Goal: Task Accomplishment & Management: Use online tool/utility

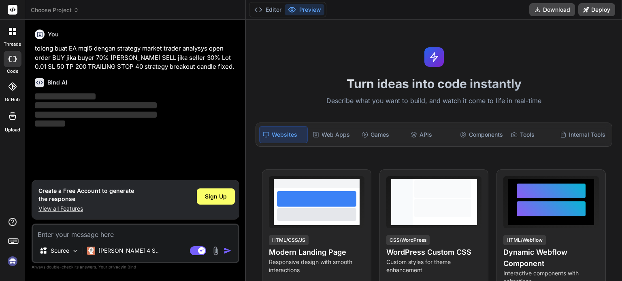
type textarea "x"
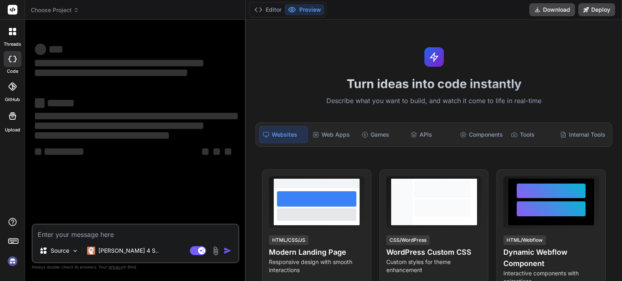
type textarea "x"
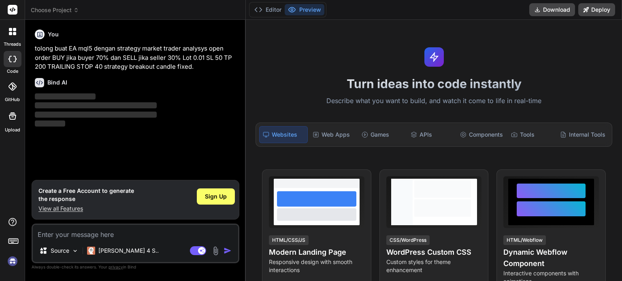
click at [129, 235] on textarea at bounding box center [135, 232] width 205 height 15
type textarea "tolong buat EA mql5 dengan strategy market trader analysys open order BUY jika …"
type textarea "x"
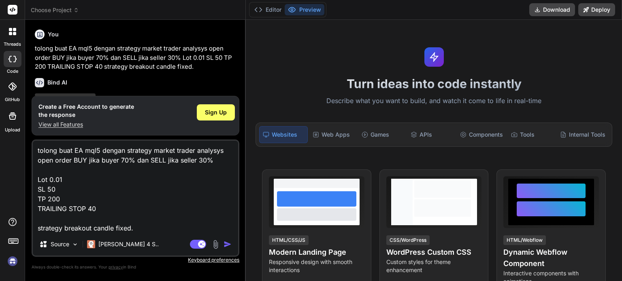
type textarea "tolong buat EA mql5 dengan strategy market trader analysys open order BUY jika …"
click at [225, 243] on img "button" at bounding box center [227, 244] width 8 height 8
click at [226, 242] on img "button" at bounding box center [227, 244] width 8 height 8
click at [228, 244] on img "button" at bounding box center [227, 244] width 8 height 8
click at [215, 110] on span "Sign Up" at bounding box center [216, 112] width 22 height 8
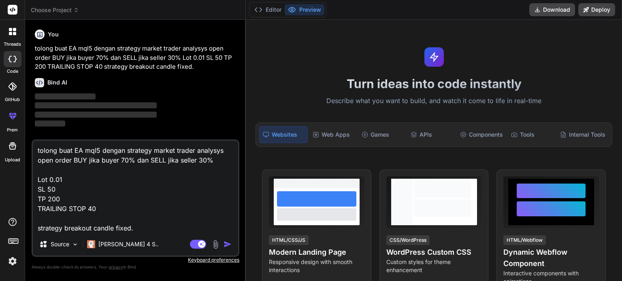
click at [227, 246] on img "button" at bounding box center [227, 244] width 8 height 8
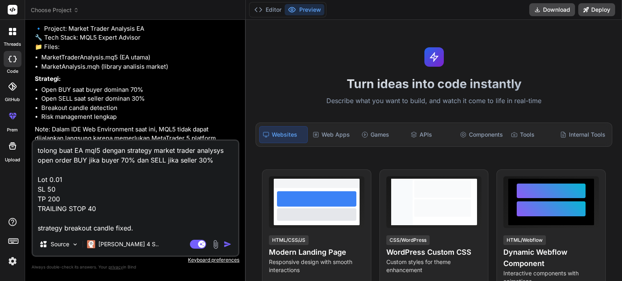
scroll to position [121, 0]
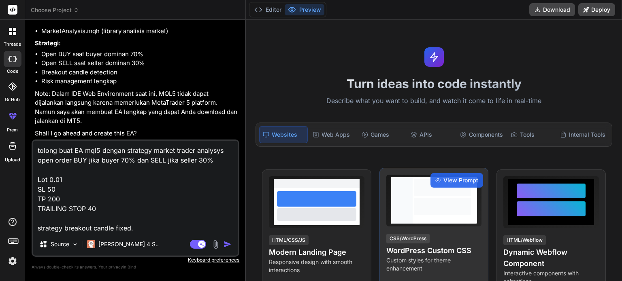
type textarea "x"
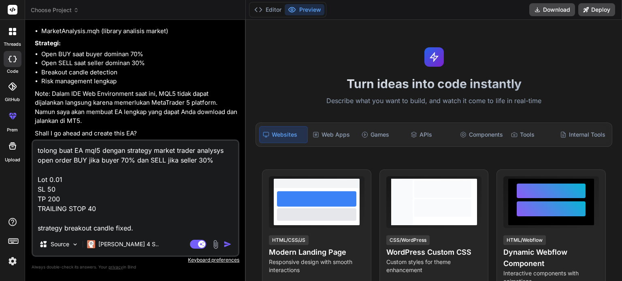
drag, startPoint x: 112, startPoint y: 212, endPoint x: 23, endPoint y: 146, distance: 111.3
click at [23, 146] on div "threads code GitHub prem Upload Choose Project Created with Pixso. Bind AI Web …" at bounding box center [311, 140] width 622 height 281
type textarea "strategy breakout candle fixed."
type textarea "x"
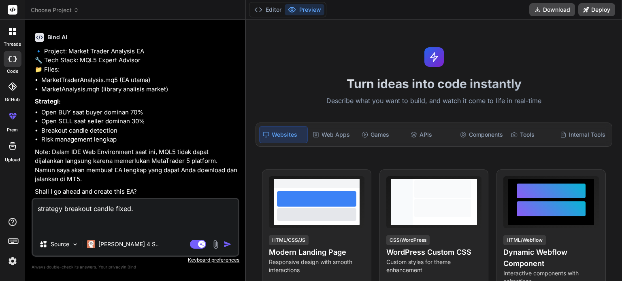
scroll to position [63, 0]
type textarea "y strategy breakout candle fixed."
type textarea "x"
type textarea "ye strategy breakout candle fixed."
type textarea "x"
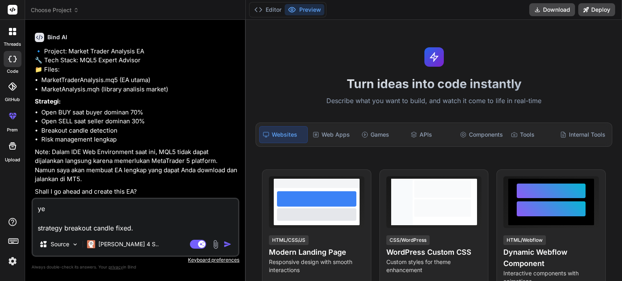
type textarea "yes strategy breakout candle fixed."
type textarea "x"
type textarea "yes strategy breakout candle fixed."
type textarea "x"
type textarea "yes p strategy breakout candle fixed."
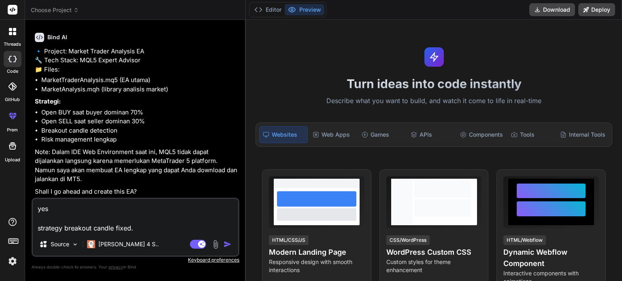
type textarea "x"
type textarea "yes pl strategy breakout candle fixed."
type textarea "x"
type textarea "yes ple strategy breakout candle fixed."
type textarea "x"
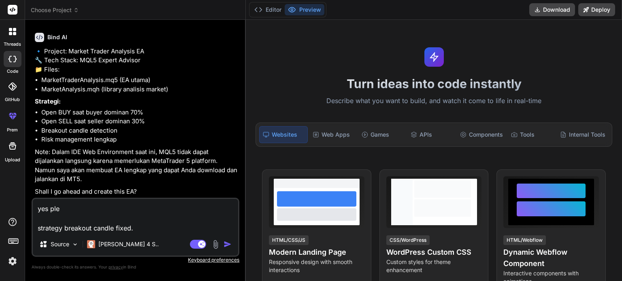
type textarea "yes plea strategy breakout candle fixed."
type textarea "x"
type textarea "yes pleas strategy breakout candle fixed."
type textarea "x"
type textarea "yes please strategy breakout candle fixed."
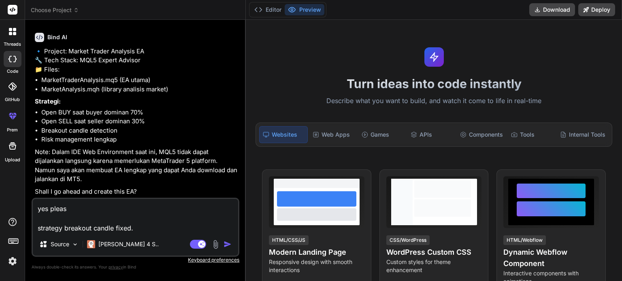
type textarea "x"
type textarea "yes please strategy breakout candle fixed."
click at [230, 244] on img "button" at bounding box center [227, 244] width 8 height 8
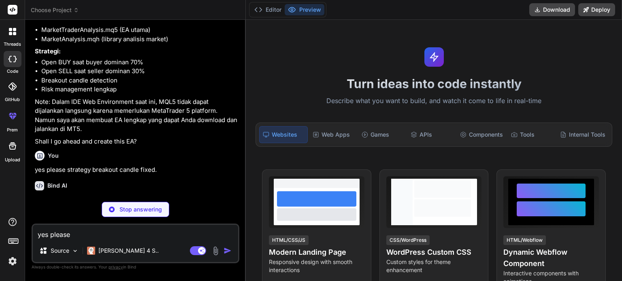
scroll to position [121, 0]
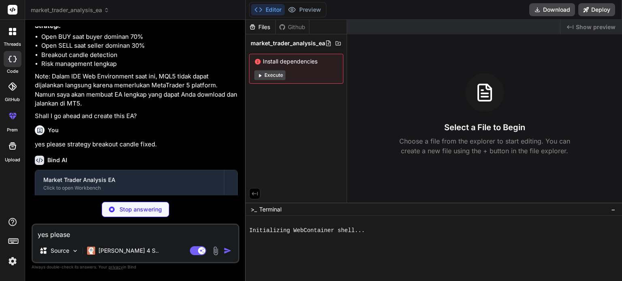
click at [484, 98] on icon at bounding box center [484, 92] width 19 height 19
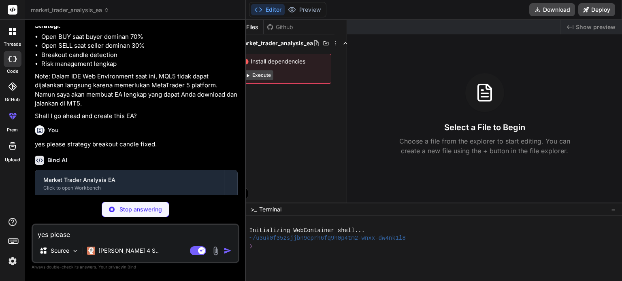
scroll to position [0, 0]
click at [428, 96] on div "Select a File to Begin Choose a file from the explorer to start editing. You ca…" at bounding box center [484, 114] width 275 height 83
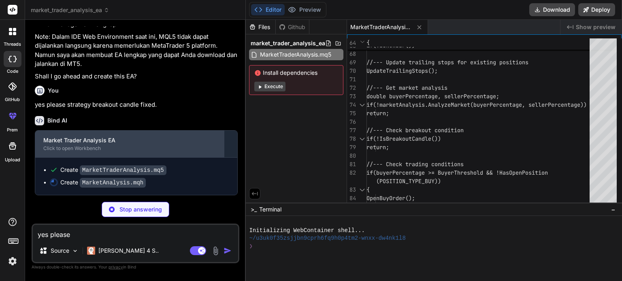
scroll to position [177, 0]
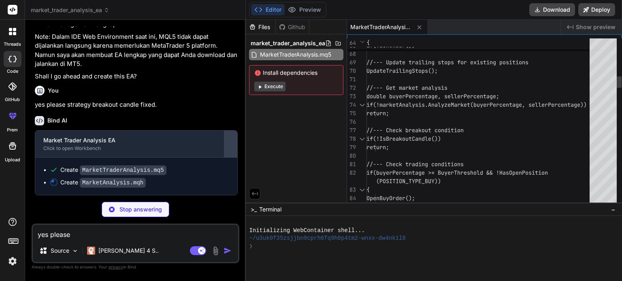
type textarea "x"
type textarea "totalStrength += 100.0 * weight; } if(totalStrength == 0) return 50.0; // Neutr…"
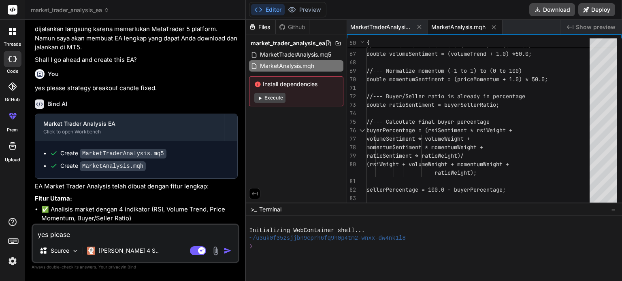
type textarea "x"
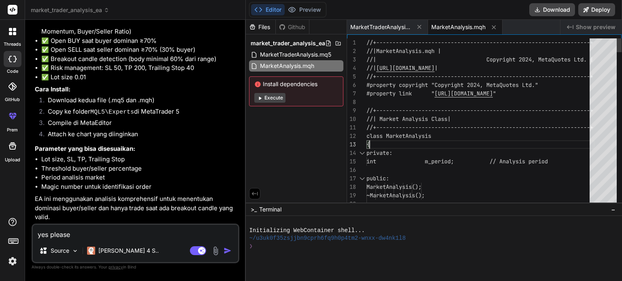
scroll to position [0, 0]
type textarea "//+------------------------------------------------------------------+ //| Mark…"
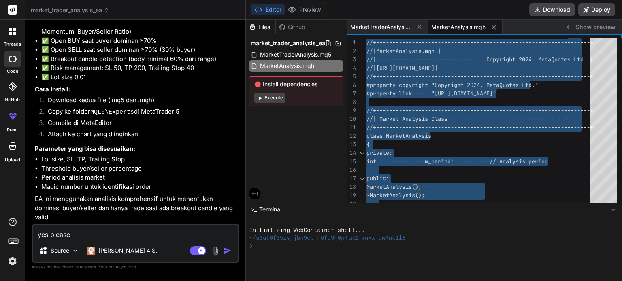
click at [68, 238] on textarea "yes please strategy breakout candle fixed." at bounding box center [135, 232] width 205 height 15
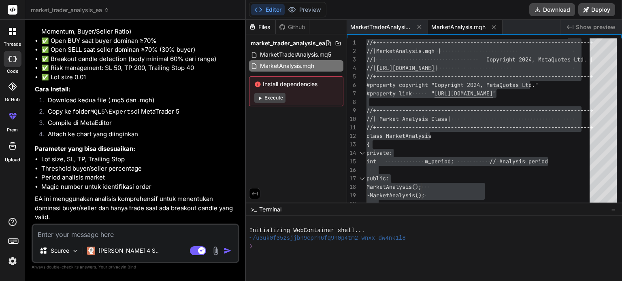
paste textarea "event handling function not found kiop.mq5 1 1"
type textarea "event handling function not found kiop.mq5 1 1"
type textarea "x"
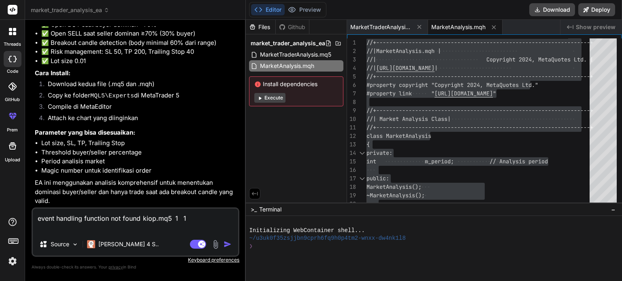
type textarea "event handling function not found kiop.mq5 1 1"
click at [227, 245] on img "button" at bounding box center [227, 244] width 8 height 8
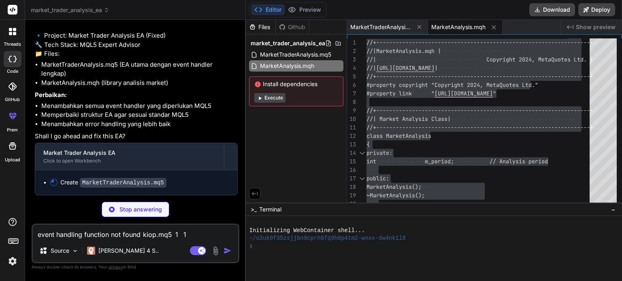
scroll to position [639, 0]
type textarea "x"
type textarea "} } else { Print("Failed to modify position. Error: ", GetLastError()); return …"
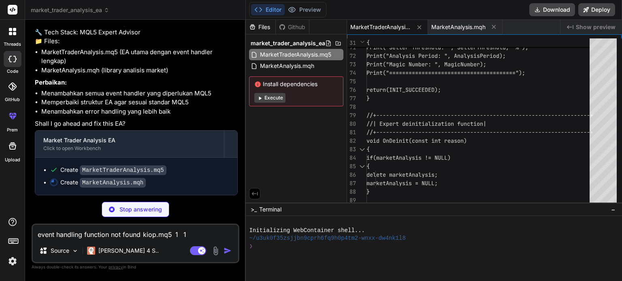
click at [311, 42] on span "market_trader_analysis_ea" at bounding box center [288, 43] width 74 height 8
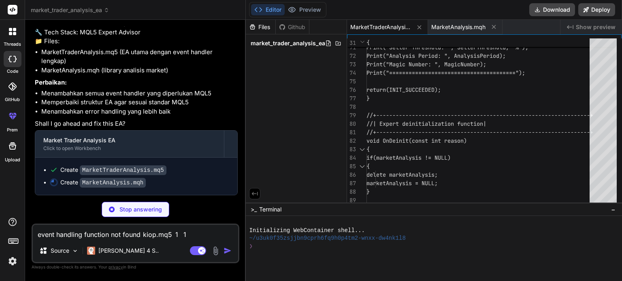
click at [311, 42] on span "market_trader_analysis_ea" at bounding box center [288, 43] width 74 height 8
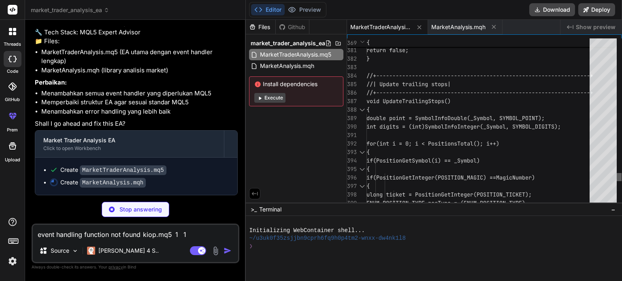
click at [617, 178] on div at bounding box center [618, 177] width 5 height 8
type textarea "x"
type textarea "if(totalStrength == 0) return 50.0; // Neutral return (buyerStrength / totalStr…"
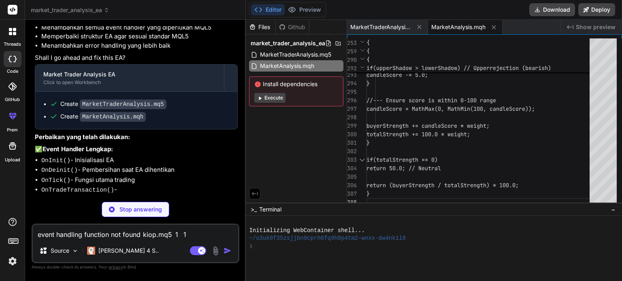
scroll to position [714, 0]
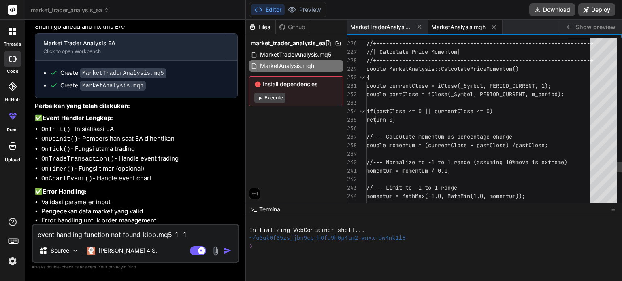
type textarea "x"
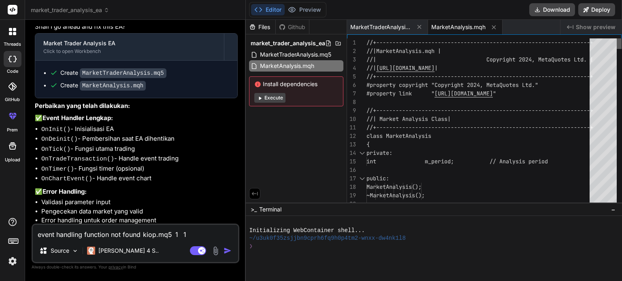
click at [616, 38] on div at bounding box center [618, 43] width 5 height 11
drag, startPoint x: 364, startPoint y: 40, endPoint x: 379, endPoint y: 52, distance: 18.7
click at [435, 64] on div "20 19 16 17 18 15 13 14 11 12 10 7 8 9 6 4 5 2 3 1 ~MarketAnalysis(); public: M…" at bounding box center [484, 122] width 274 height 168
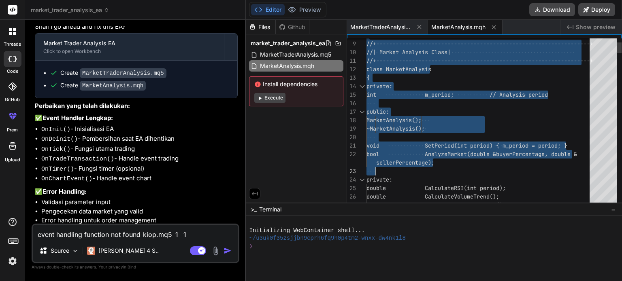
drag, startPoint x: 367, startPoint y: 41, endPoint x: 547, endPoint y: 155, distance: 212.9
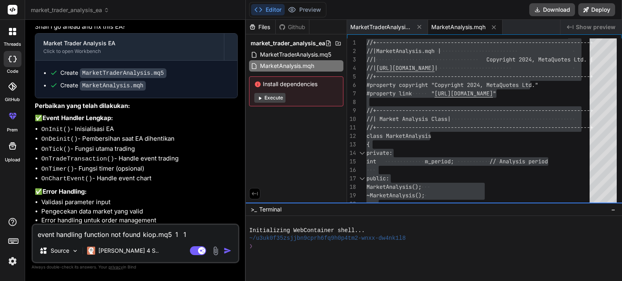
drag, startPoint x: 329, startPoint y: 202, endPoint x: 333, endPoint y: 202, distance: 4.1
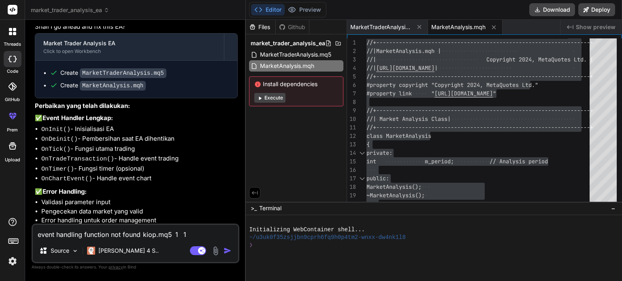
drag, startPoint x: 332, startPoint y: 204, endPoint x: 341, endPoint y: 206, distance: 9.3
click at [343, 206] on div ">_ Terminal −" at bounding box center [434, 208] width 376 height 13
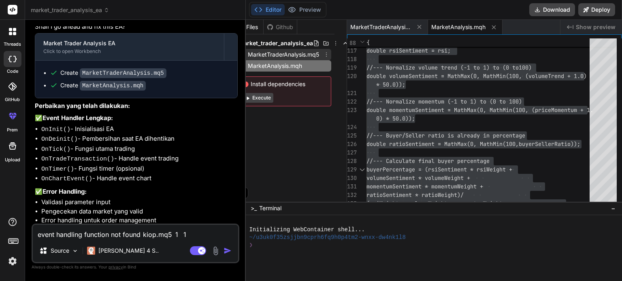
click at [291, 53] on span "MarketTraderAnalysis.mq5" at bounding box center [283, 55] width 73 height 10
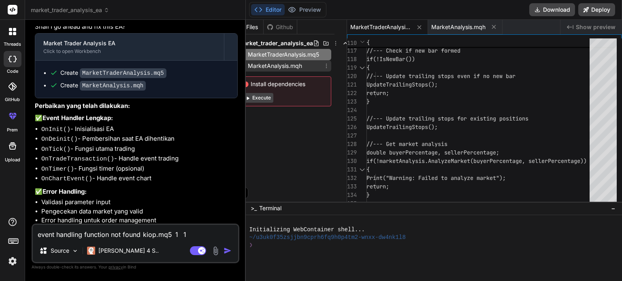
click at [290, 67] on span "MarketAnalysis.mqh" at bounding box center [275, 66] width 56 height 10
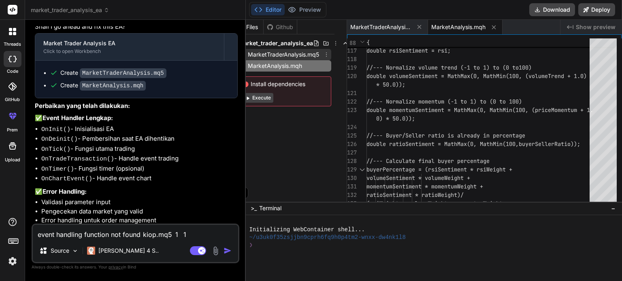
click at [304, 55] on span "MarketTraderAnalysis.mq5" at bounding box center [283, 55] width 73 height 10
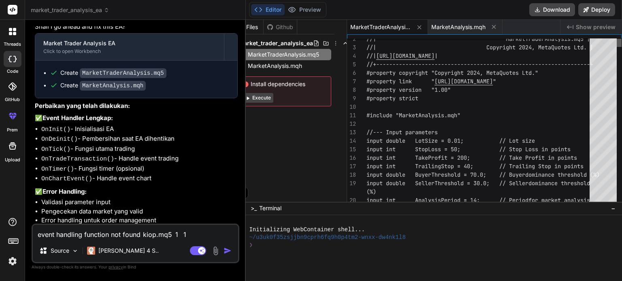
click at [616, 39] on div at bounding box center [618, 43] width 5 height 8
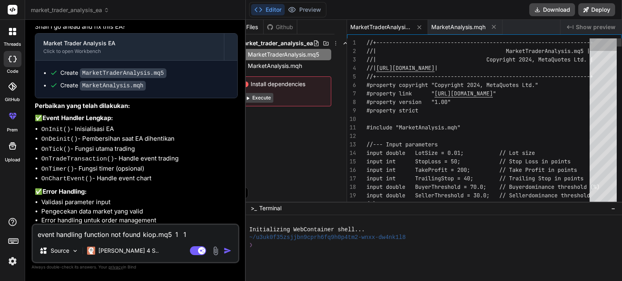
click at [603, 50] on div at bounding box center [602, 44] width 27 height 13
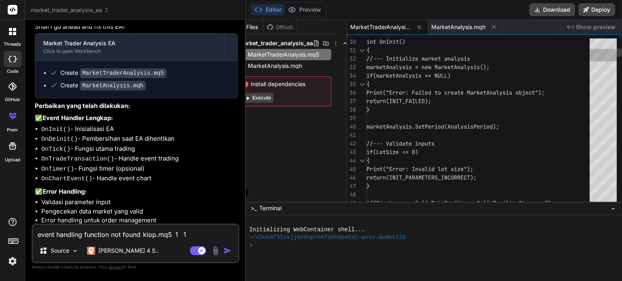
click at [603, 64] on div at bounding box center [602, 122] width 27 height 168
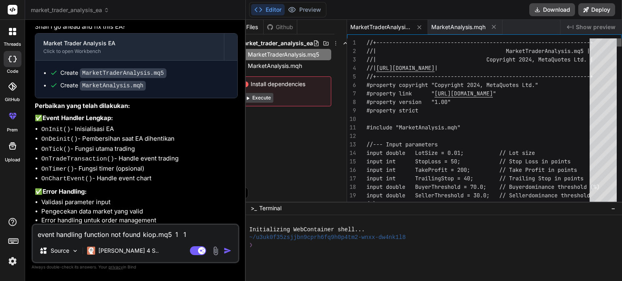
click at [618, 38] on div at bounding box center [618, 42] width 5 height 8
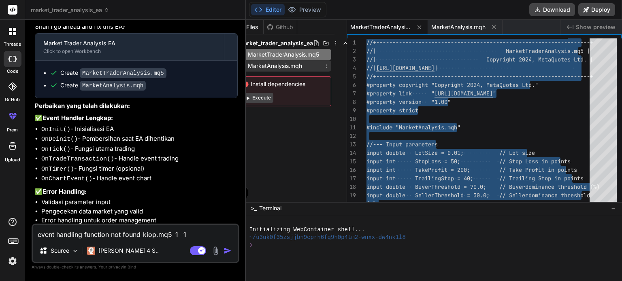
click at [286, 65] on span "MarketAnalysis.mqh" at bounding box center [275, 66] width 56 height 10
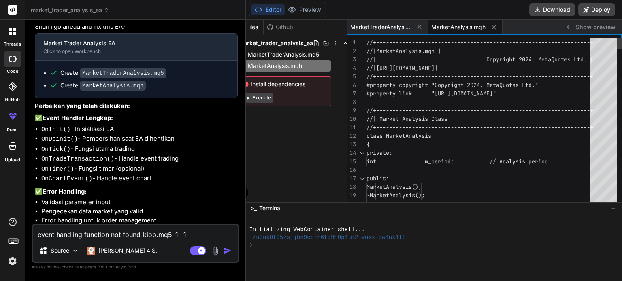
type textarea "//+------------------------------------------------------------------+ //| Mark…"
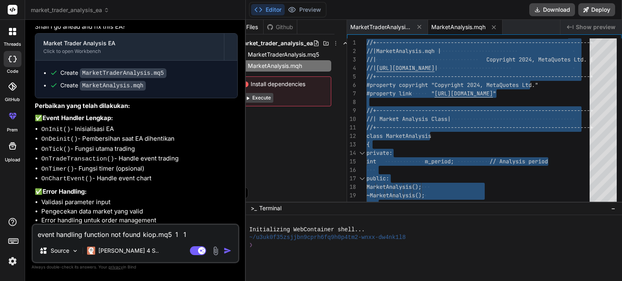
click at [101, 234] on textarea "event handling function not found kiop.mq5 1 1" at bounding box center [135, 232] width 205 height 15
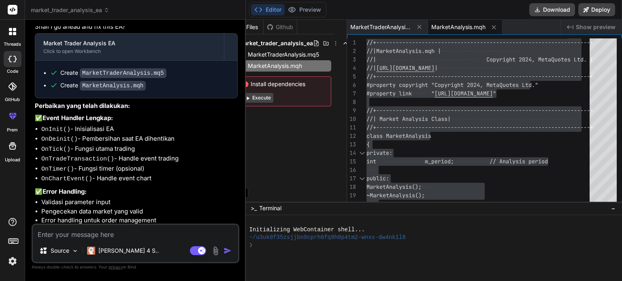
paste textarea "event handling function not found kiop.mq5 1 1"
type textarea "event handling function not found kiop.mq5 1 1"
type textarea "x"
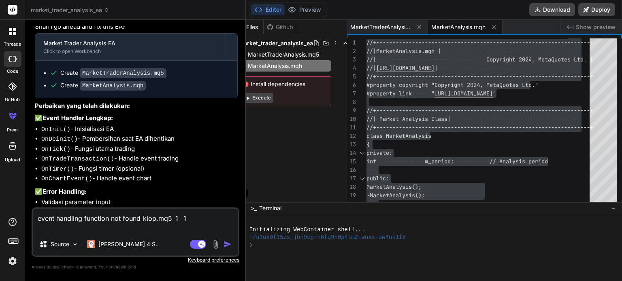
type textarea "event handling function not found kiop.mq5 1 1"
click at [225, 246] on img "button" at bounding box center [227, 244] width 8 height 8
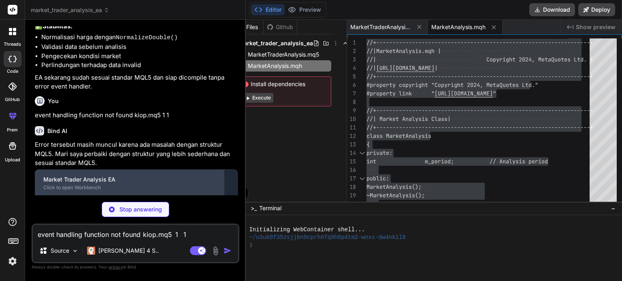
scroll to position [985, 0]
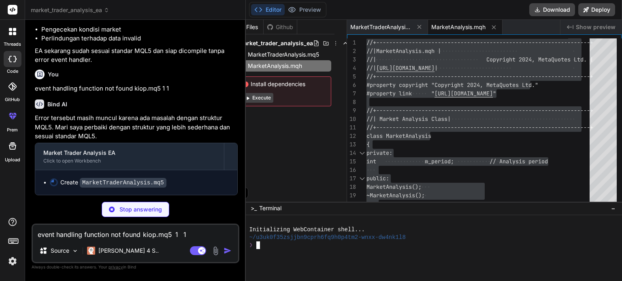
click at [429, 242] on div "❯" at bounding box center [429, 246] width 361 height 8
click at [259, 96] on button "Execute" at bounding box center [257, 98] width 31 height 10
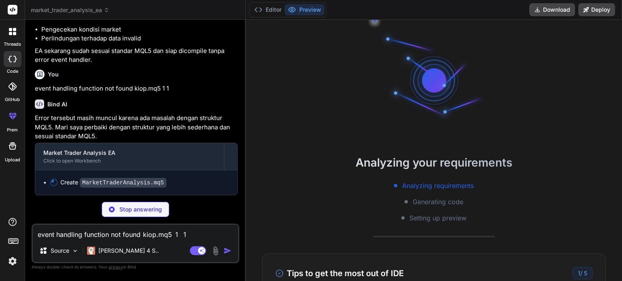
type textarea "x"
type textarea "} else { Print("Failed to modify position. Error: ", GetLastError()); return fa…"
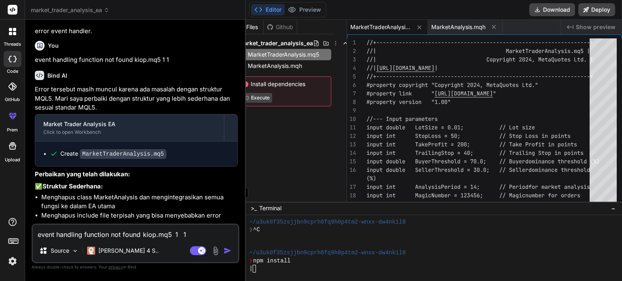
type textarea "x"
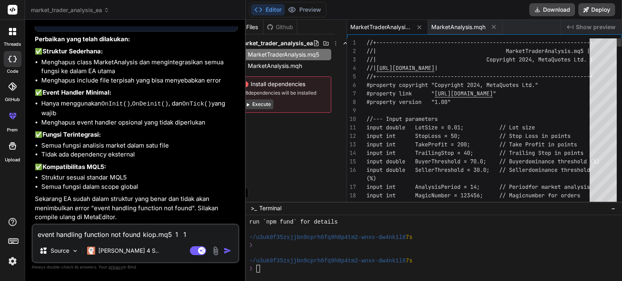
scroll to position [0, 0]
type textarea "//+------------------------------------------------------------------+ //| Mark…"
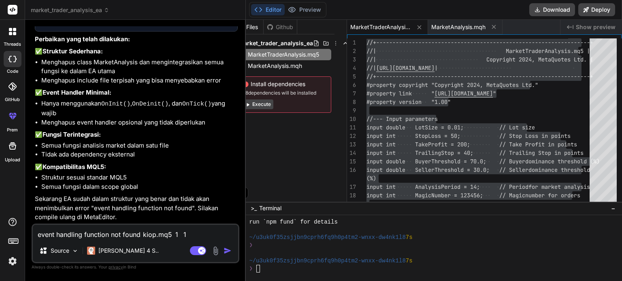
click at [114, 236] on textarea "event handling function not found kiop.mq5 1 1" at bounding box center [135, 232] width 205 height 15
type textarea "E"
type textarea "x"
type textarea "EA"
type textarea "x"
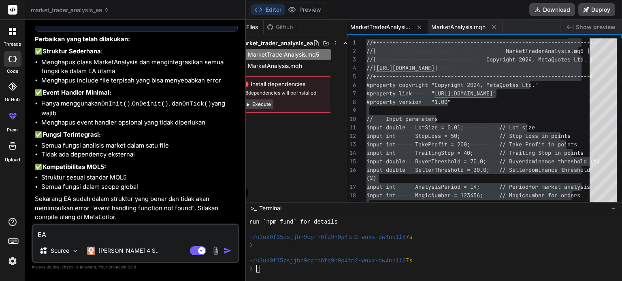
type textarea "EA"
type textarea "x"
type textarea "EA g"
type textarea "x"
type textarea "EA go"
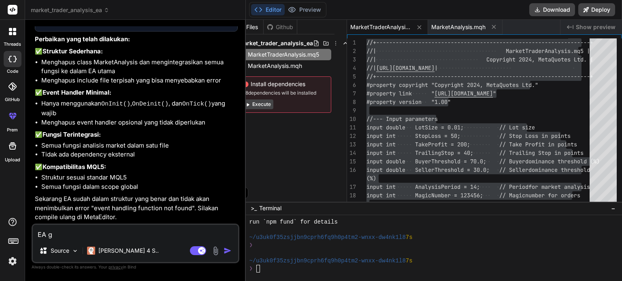
type textarea "x"
type textarea "EA goo"
type textarea "x"
type textarea "EA good"
type textarea "x"
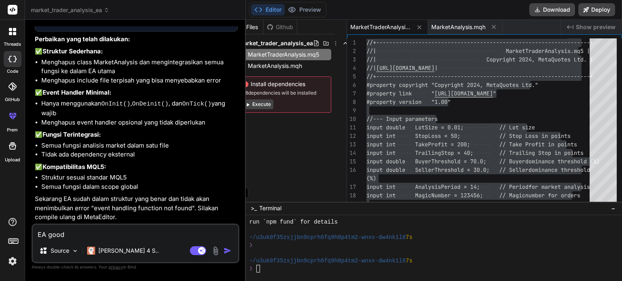
type textarea "EA good"
type textarea "x"
type textarea "EA good b"
type textarea "x"
type textarea "EA good bu"
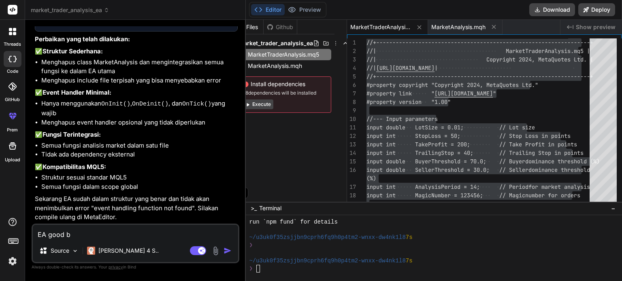
type textarea "x"
type textarea "EA good but"
type textarea "x"
type textarea "EA good but"
type textarea "x"
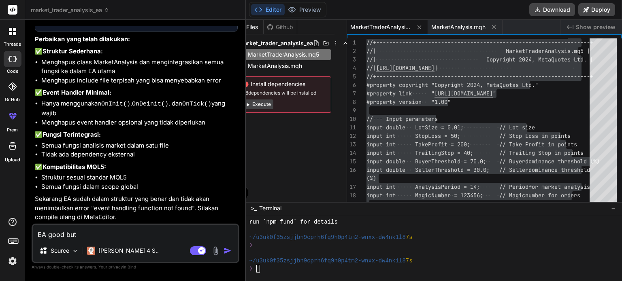
type textarea "EA good but"
type textarea "x"
type textarea "EA good bu"
type textarea "x"
type textarea "EA good b"
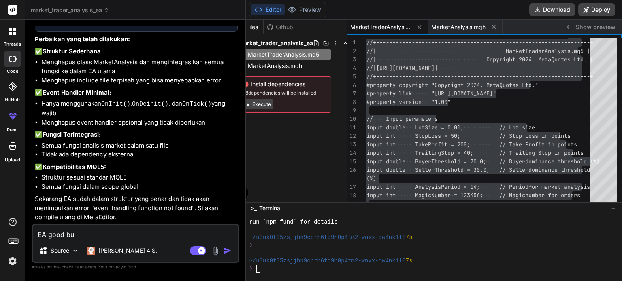
type textarea "x"
type textarea "EA good"
type textarea "x"
type textarea "EA good t"
type textarea "x"
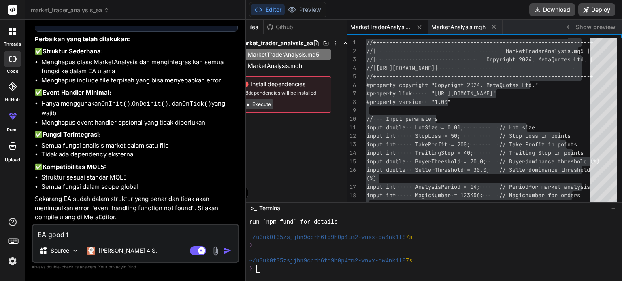
type textarea "EA good te"
type textarea "x"
type textarea "EA good tet"
type textarea "x"
type textarea "EA good teta"
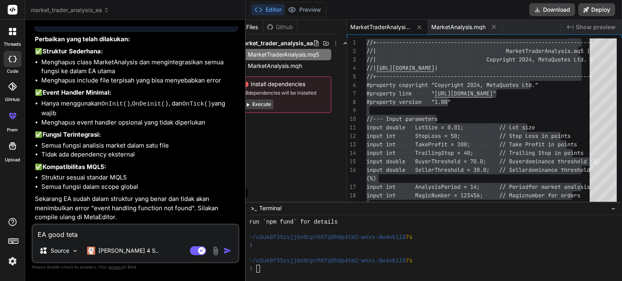
type textarea "x"
type textarea "EA good tetap"
type textarea "x"
type textarea "EA good tetapi"
type textarea "x"
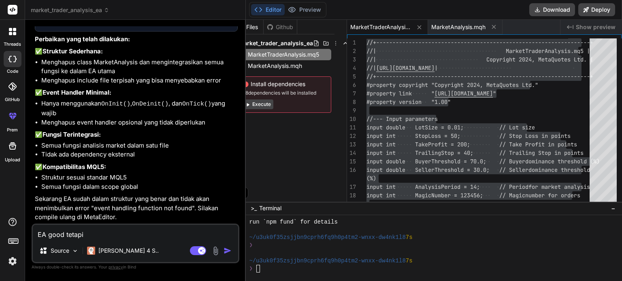
type textarea "EA good tetapi"
type textarea "x"
type textarea "EA good tetapi o"
type textarea "x"
type textarea "EA good tetapi op"
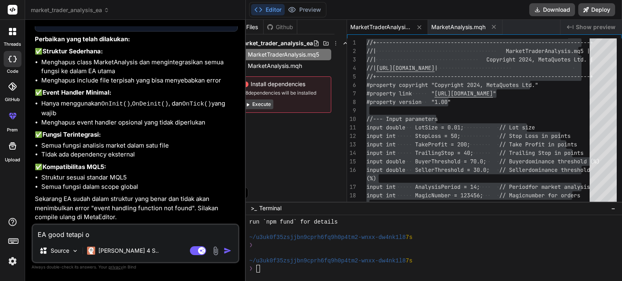
type textarea "x"
type textarea "EA good tetapi ope"
type textarea "x"
type textarea "EA good tetapi open"
type textarea "x"
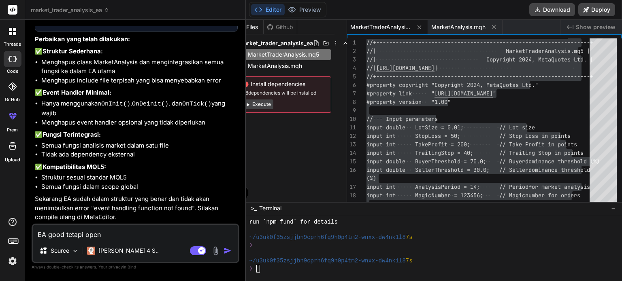
type textarea "EA good tetapi open"
type textarea "x"
type textarea "EA good tetapi open o"
type textarea "x"
type textarea "EA good tetapi open or"
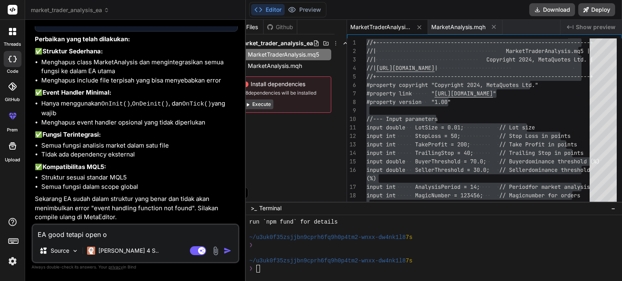
type textarea "x"
type textarea "EA good tetapi open ord"
type textarea "x"
type textarea "EA good tetapi open orde"
type textarea "x"
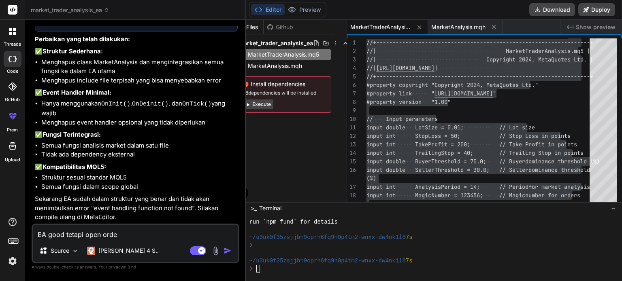
type textarea "EA good tetapi open order"
type textarea "x"
type textarea "EA good tetapi open order"
type textarea "x"
type textarea "EA good tetapi open order n"
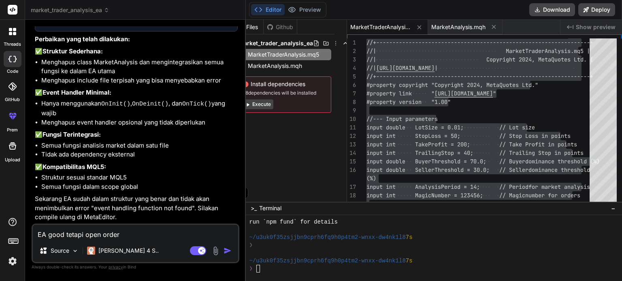
type textarea "x"
type textarea "EA good tetapi open order ny"
type textarea "x"
type textarea "EA good tetapi open order nya"
type textarea "x"
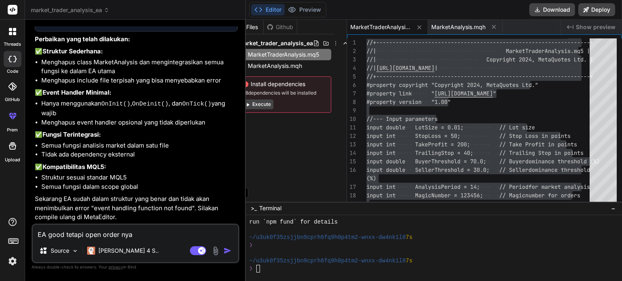
type textarea "EA good tetapi open order nya"
type textarea "x"
type textarea "EA good tetapi open order nya h"
type textarea "x"
type textarea "EA good tetapi open order nya ha"
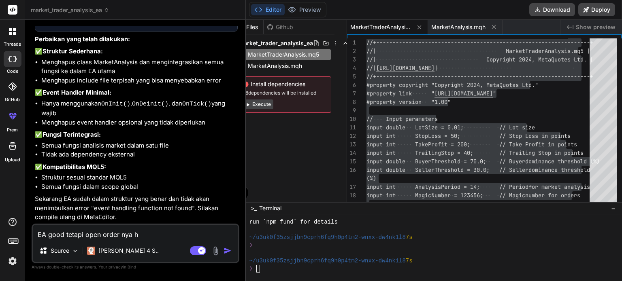
type textarea "x"
type textarea "EA good tetapi open order nya han"
type textarea "x"
type textarea "EA good tetapi open order nya [PERSON_NAME]"
type textarea "x"
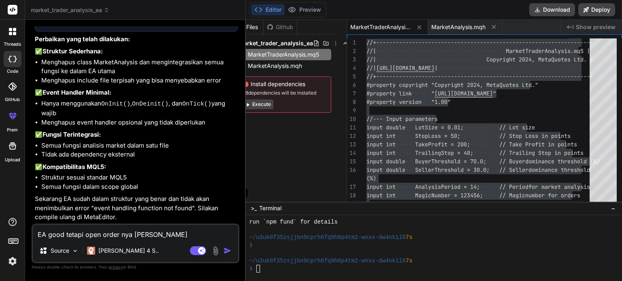
type textarea "EA good tetapi open order nya hanya"
type textarea "x"
type textarea "EA good tetapi open order nya hanya"
type textarea "x"
type textarea "EA good tetapi open order nya hanya 5"
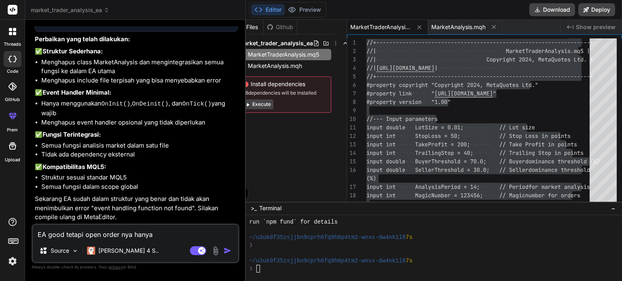
type textarea "x"
type textarea "EA good tetapi open order nya hanya 5"
type textarea "x"
type textarea "EA good tetapi open order nya hanya 5 k"
type textarea "x"
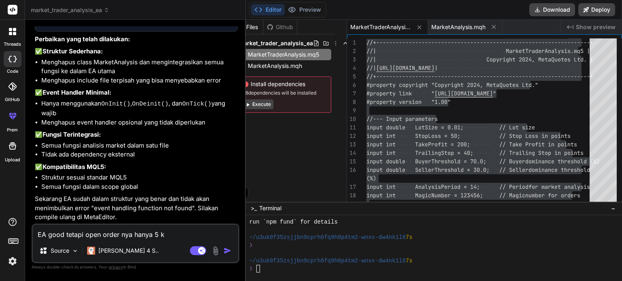
type textarea "EA good tetapi open order nya hanya 5 ka"
type textarea "x"
type textarea "EA good tetapi open order nya hanya 5 kal"
type textarea "x"
type textarea "EA good tetapi open order nya hanya 5 kali"
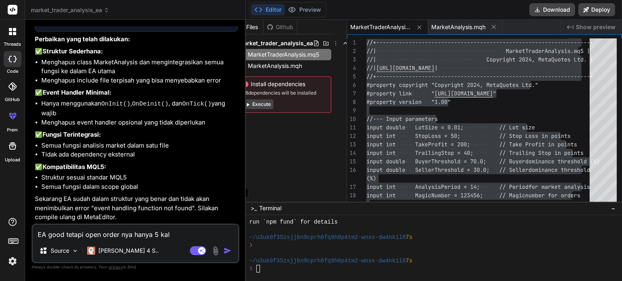
type textarea "x"
type textarea "EA good tetapi open order nya hanya 5 kali"
type textarea "x"
type textarea "EA good tetapi open order nya hanya 5 kali b"
type textarea "x"
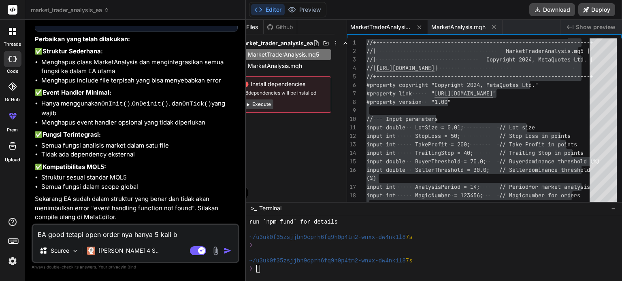
type textarea "EA good tetapi open order nya hanya 5 kali be"
type textarea "x"
type textarea "EA good tetapi open order nya hanya 5 kali ber"
type textarea "x"
type textarea "EA good tetapi open order nya hanya 5 kali berd"
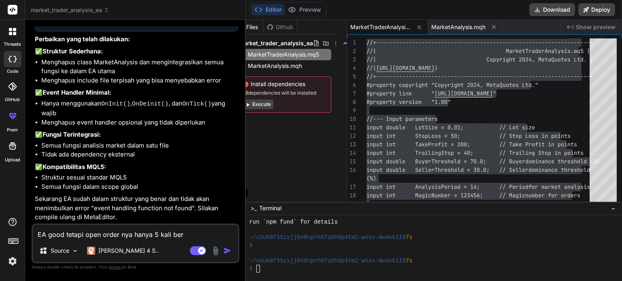
type textarea "x"
type textarea "EA good tetapi open order nya hanya 5 kali berda"
type textarea "x"
type textarea "EA good tetapi open order nya hanya 5 kali berdas"
type textarea "x"
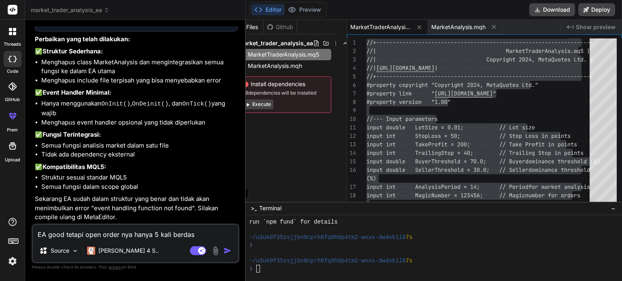
type textarea "EA good tetapi open order nya hanya 5 kali berdasa"
type textarea "x"
type textarea "EA good tetapi open order nya hanya 5 kali berdasar"
type textarea "x"
type textarea "EA good tetapi open order nya hanya 5 kali berdasark"
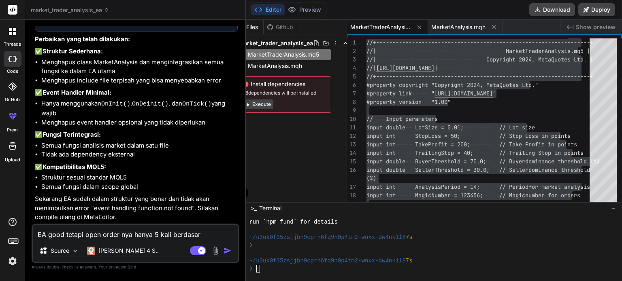
type textarea "x"
type textarea "EA good tetapi open order nya hanya 5 kali berdasarka"
type textarea "x"
type textarea "EA good tetapi open order nya hanya 5 kali berdasarkan"
type textarea "x"
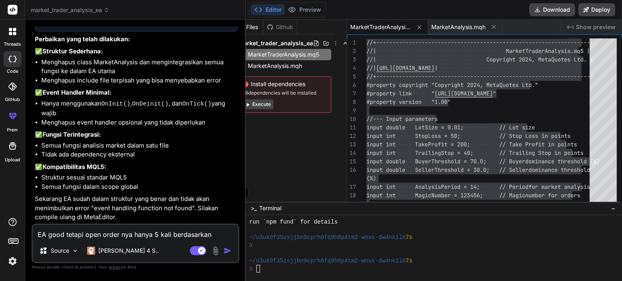
type textarea "EA good tetapi open order nya hanya 5 kali berdasarkan"
type textarea "x"
type textarea "EA good tetapi open order nya hanya 5 kali berdasarkan h"
type textarea "x"
type textarea "EA good tetapi open order nya hanya 5 kali berdasarkan hi"
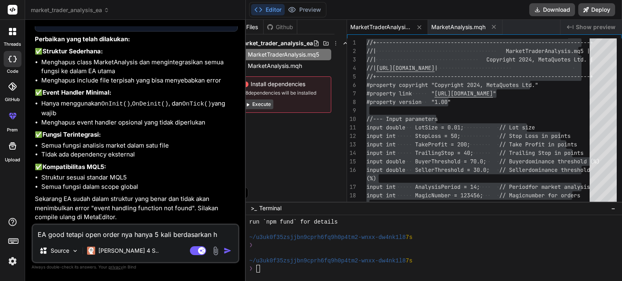
type textarea "x"
type textarea "EA good tetapi open order nya hanya 5 kali berdasarkan his"
type textarea "x"
type textarea "EA good tetapi open order nya hanya 5 kali berdasarkan hist"
type textarea "x"
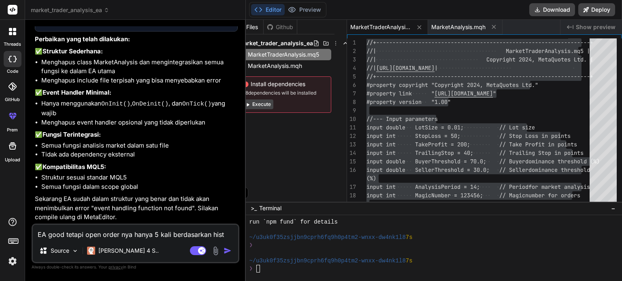
type textarea "EA good tetapi open order nya hanya 5 kali berdasarkan histo"
type textarea "x"
type textarea "EA good tetapi open order nya hanya 5 kali berdasarkan histor"
type textarea "x"
type textarea "EA good tetapi open order nya hanya 5 kali berdasarkan history"
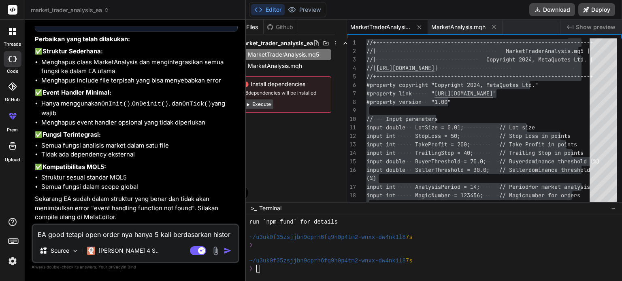
type textarea "x"
type textarea "EA good tetapi open order nya hanya 5 kali berdasarkan history"
type textarea "x"
type textarea "EA good tetapi open order nya hanya 5 kali berdasarkan history c"
type textarea "x"
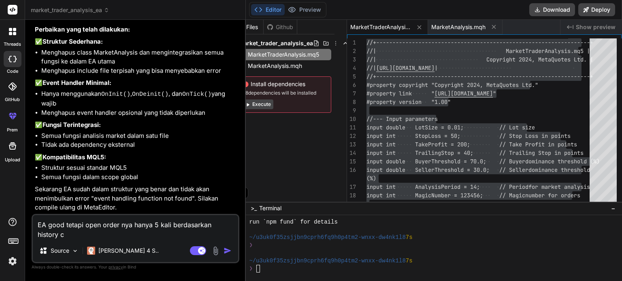
type textarea "EA good tetapi open order nya hanya 5 kali berdasarkan history ch"
type textarea "x"
type textarea "EA good tetapi open order nya hanya 5 kali berdasarkan history cha"
type textarea "x"
type textarea "EA good tetapi open order nya hanya 5 kali berdasarkan history char"
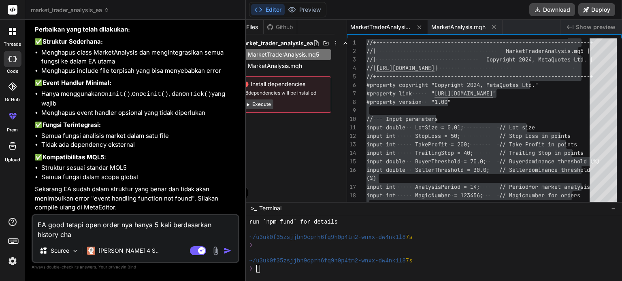
type textarea "x"
type textarea "EA good tetapi open order nya hanya 5 kali berdasarkan history chart"
type textarea "x"
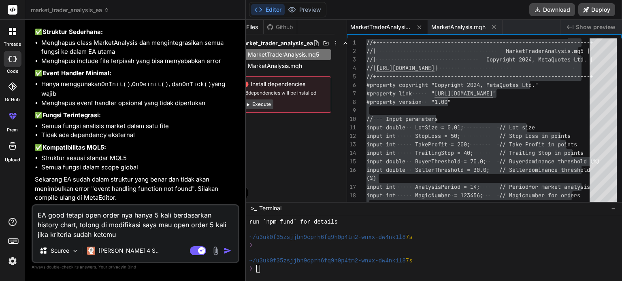
click at [227, 251] on img "button" at bounding box center [227, 251] width 8 height 8
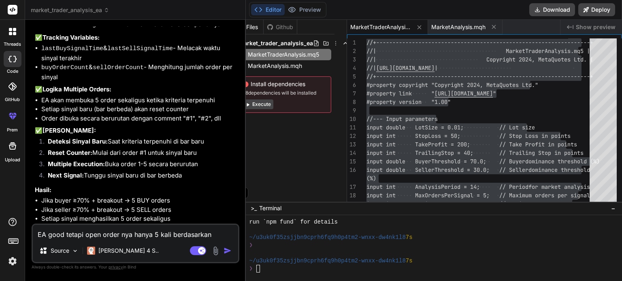
click at [106, 236] on textarea "EA good tetapi open order nya hanya 5 kali berdasarkan history chart, tolong di…" at bounding box center [135, 232] width 205 height 15
paste textarea "[DATE] 00:48:11.144 [DATE] 00:00:00 Warning: Not enough historical data for the…"
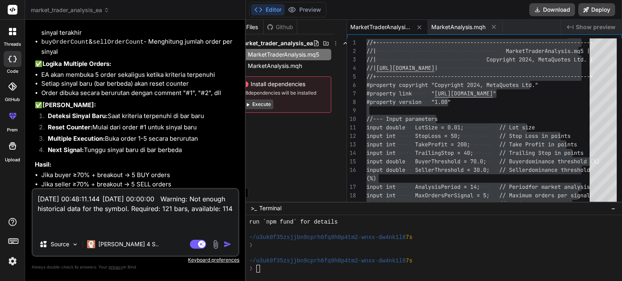
click at [223, 245] on div "Agent Mode. When this toggle is activated, AI automatically makes decisions, re…" at bounding box center [211, 245] width 47 height 10
click at [227, 245] on img "button" at bounding box center [227, 244] width 8 height 8
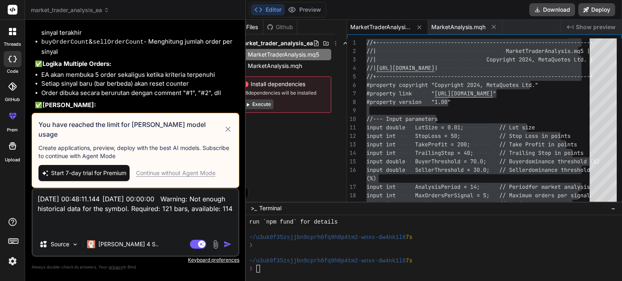
click at [227, 132] on icon at bounding box center [227, 129] width 5 height 5
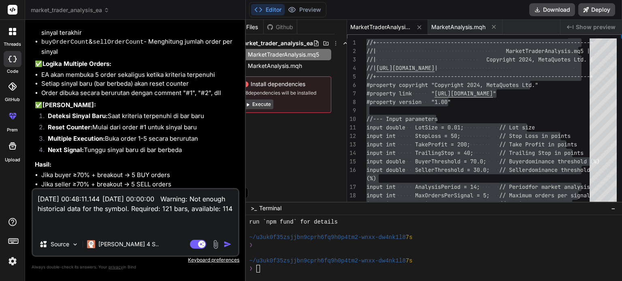
click at [230, 245] on img "button" at bounding box center [227, 244] width 8 height 8
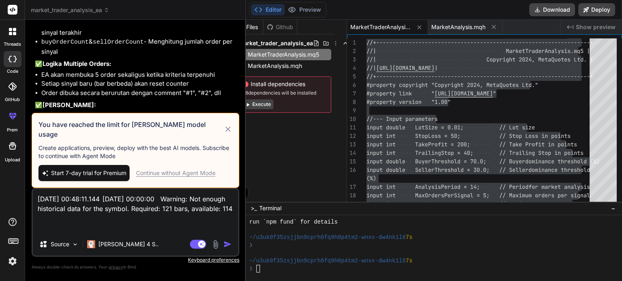
click at [183, 173] on div "Continue without Agent Mode" at bounding box center [175, 173] width 79 height 8
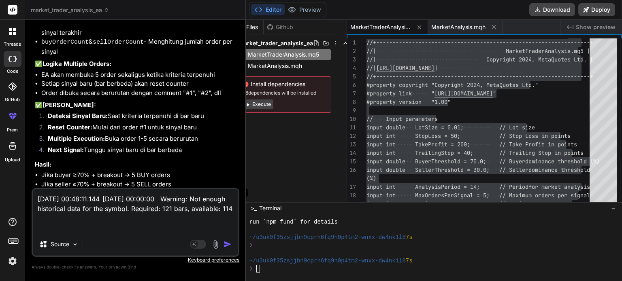
click at [226, 244] on img "button" at bounding box center [227, 244] width 8 height 8
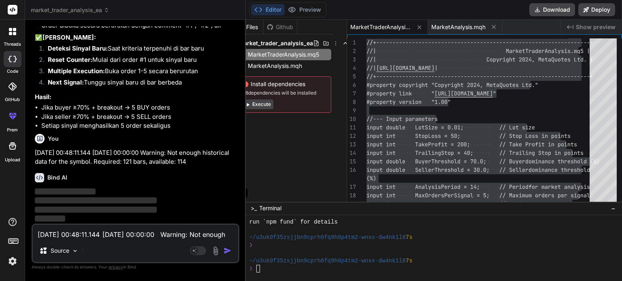
scroll to position [1587, 0]
click at [302, 65] on span "MarketAnalysis.mqh" at bounding box center [275, 66] width 56 height 10
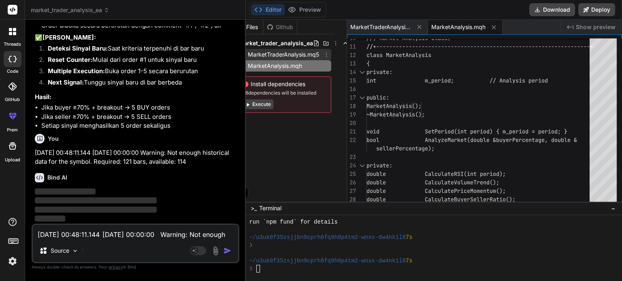
click at [304, 55] on span "MarketTraderAnalysis.mq5" at bounding box center [283, 55] width 73 height 10
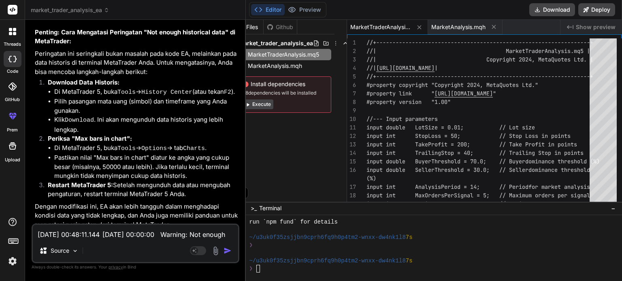
scroll to position [2126, 0]
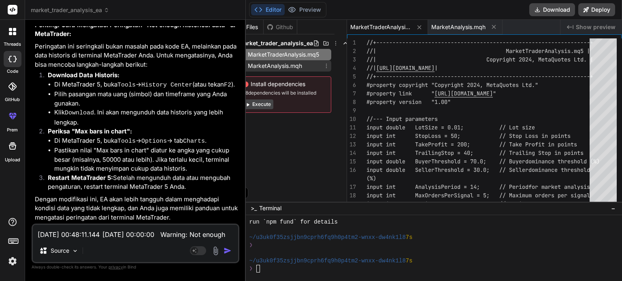
click at [294, 67] on span "MarketAnalysis.mqh" at bounding box center [275, 66] width 56 height 10
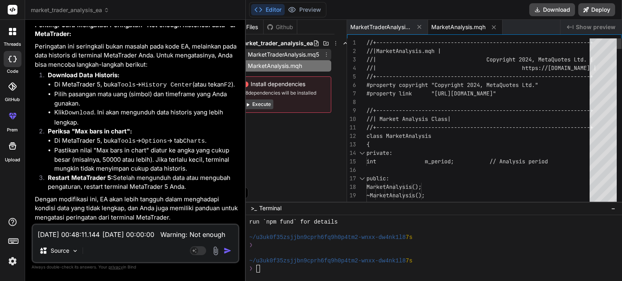
click at [293, 56] on span "MarketTraderAnalysis.mq5" at bounding box center [283, 55] width 73 height 10
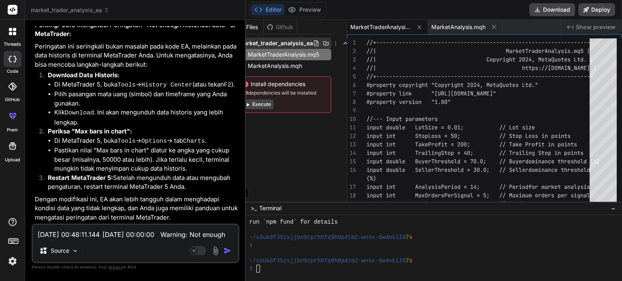
click at [292, 42] on span "market_trader_analysis_ea" at bounding box center [275, 43] width 74 height 8
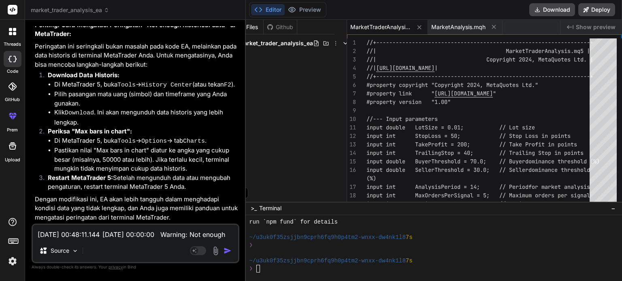
click at [292, 42] on span "market_trader_analysis_ea" at bounding box center [275, 43] width 74 height 8
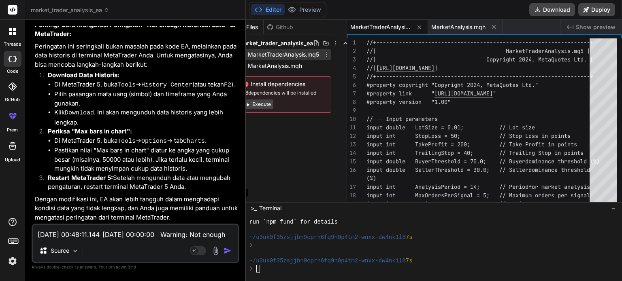
click at [293, 55] on span "MarketTraderAnalysis.mq5" at bounding box center [283, 55] width 73 height 10
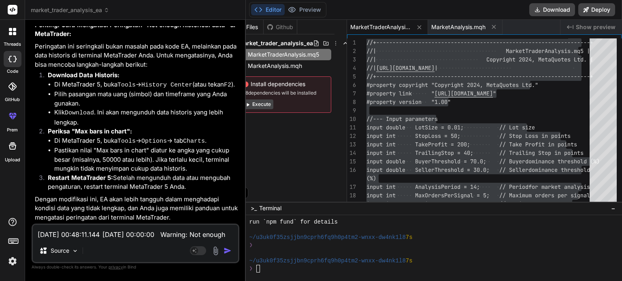
click at [108, 236] on textarea "[DATE] 00:48:11.144 [DATE] 00:00:00 Warning: Not enough historical data for the…" at bounding box center [135, 232] width 205 height 15
paste textarea "no one of the overloads can be applied to the function call JERO.mq5 103 8"
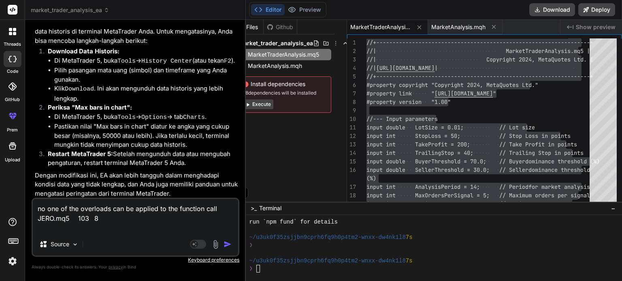
paste textarea "'RefreshRates' - undeclared identifier JERO.mq5 94 4"
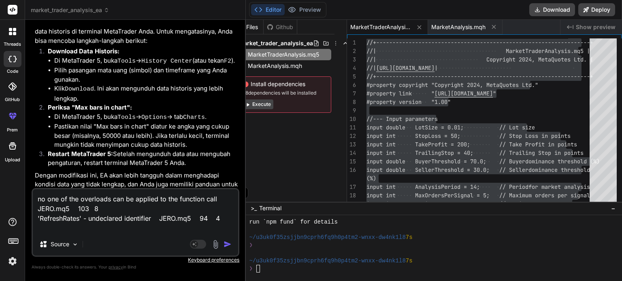
paste textarea "')' - expression expected JERO.mq5 94 17"
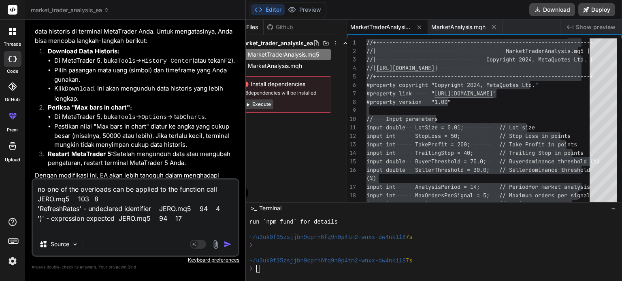
click at [226, 244] on img "button" at bounding box center [227, 244] width 8 height 8
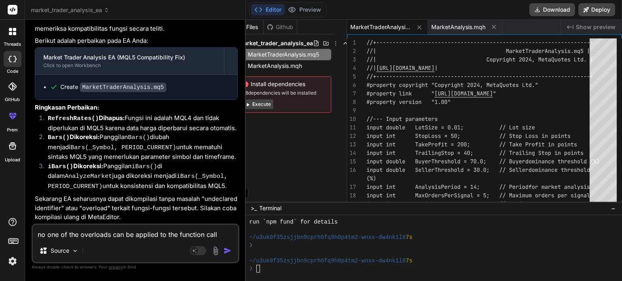
scroll to position [2444, 0]
click at [302, 53] on span "MarketTraderAnalysis.mq5" at bounding box center [283, 55] width 73 height 10
click at [293, 44] on span "market_trader_analysis_ea" at bounding box center [275, 43] width 74 height 8
click at [295, 53] on span "MarketTraderAnalysis.mq5" at bounding box center [283, 55] width 73 height 10
click at [292, 64] on span "MarketAnalysis.mqh" at bounding box center [275, 66] width 56 height 10
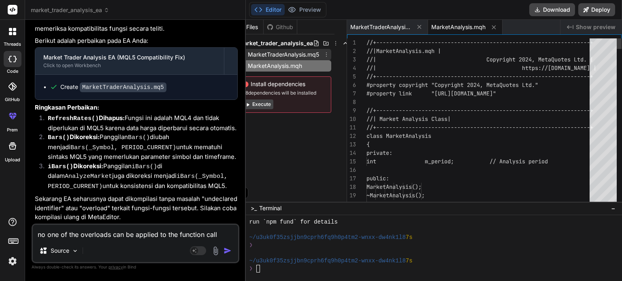
click at [291, 55] on span "MarketTraderAnalysis.mq5" at bounding box center [283, 55] width 73 height 10
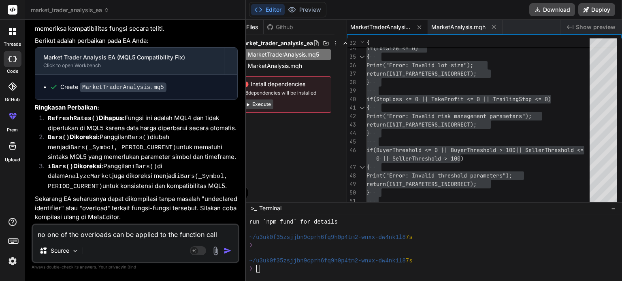
click at [121, 234] on textarea "no one of the overloads can be applied to the function call JERO.mq5 103 8 'Ref…" at bounding box center [135, 232] width 205 height 15
click at [228, 252] on img "button" at bounding box center [227, 251] width 8 height 8
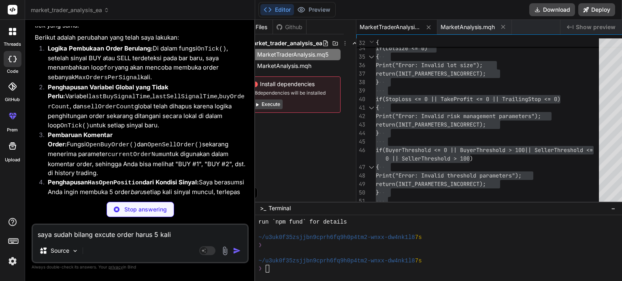
scroll to position [2889, 0]
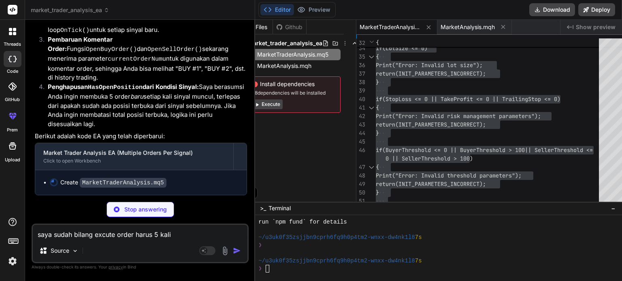
click at [260, 104] on button "Execute" at bounding box center [266, 105] width 31 height 10
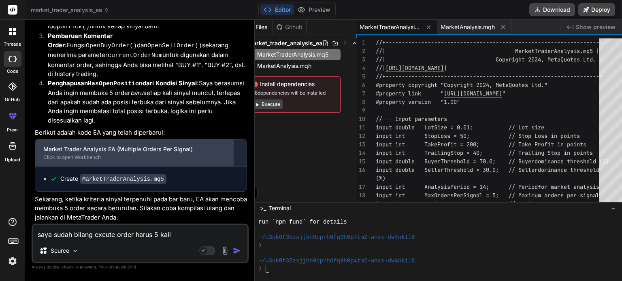
scroll to position [2893, 0]
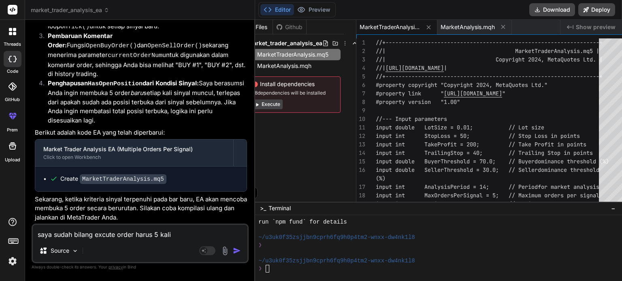
click at [116, 180] on code "MarketTraderAnalysis.mq5" at bounding box center [123, 179] width 87 height 10
click at [67, 178] on div "Create MarketTraderAnalysis.mq5" at bounding box center [113, 179] width 106 height 8
click at [288, 66] on span "MarketAnalysis.mqh" at bounding box center [284, 66] width 56 height 10
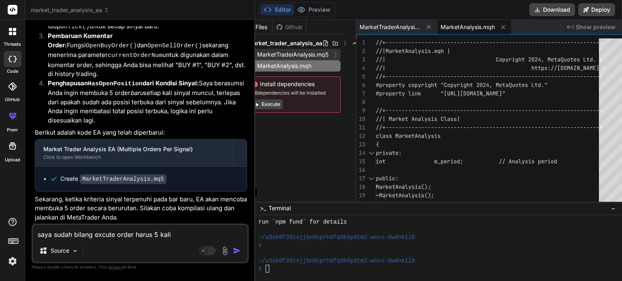
click at [290, 53] on span "MarketTraderAnalysis.mq5" at bounding box center [292, 55] width 73 height 10
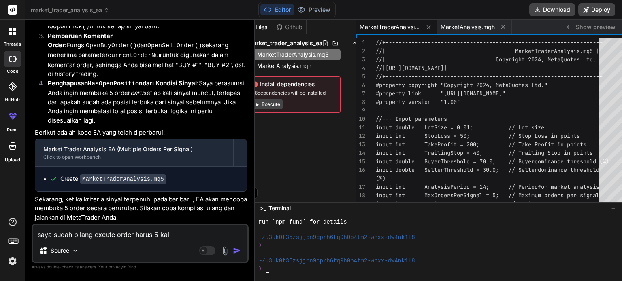
click at [265, 104] on button "Execute" at bounding box center [266, 105] width 31 height 10
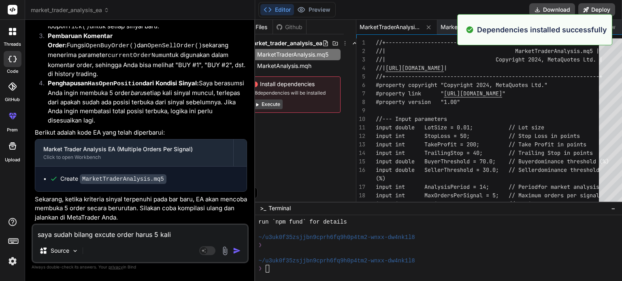
scroll to position [326, 0]
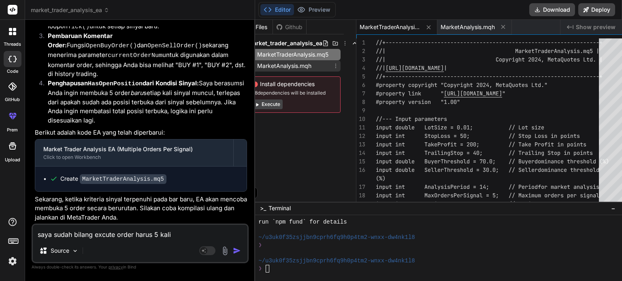
click at [289, 67] on span "MarketAnalysis.mqh" at bounding box center [284, 66] width 56 height 10
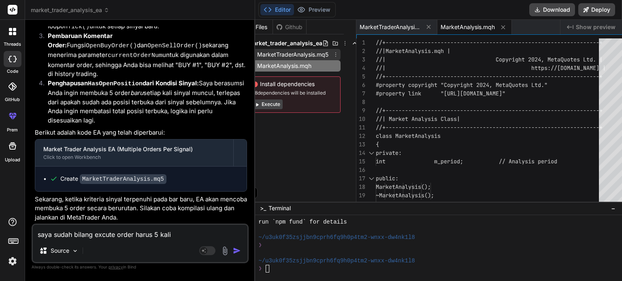
click at [289, 57] on span "MarketTraderAnalysis.mq5" at bounding box center [292, 55] width 73 height 10
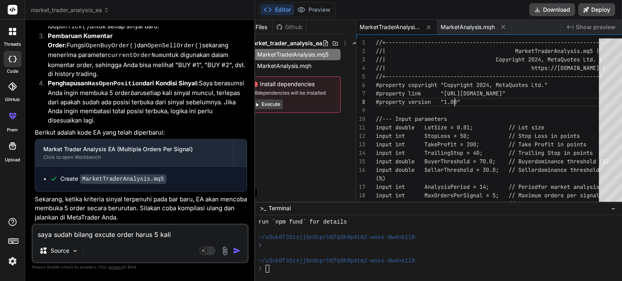
scroll to position [0, 0]
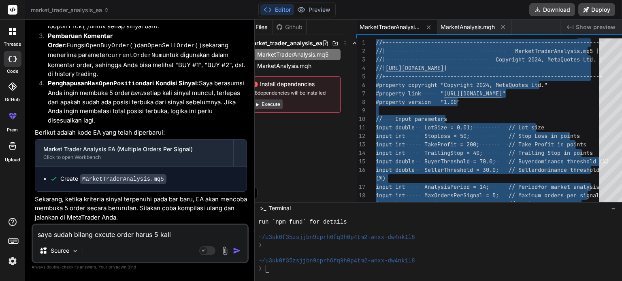
click at [87, 235] on textarea "saya sudah bilang excute order harus 5 kali" at bounding box center [140, 232] width 215 height 15
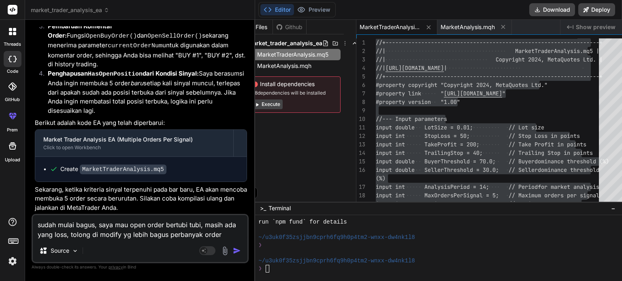
click at [233, 251] on img "button" at bounding box center [237, 251] width 8 height 8
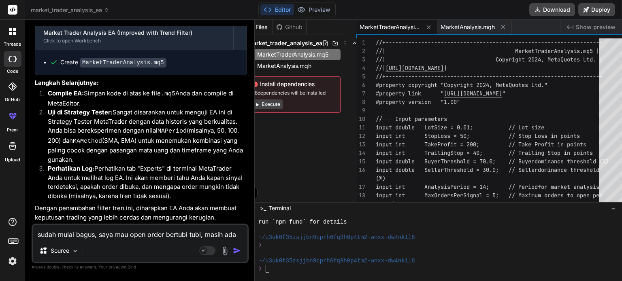
scroll to position [3528, 0]
click at [263, 104] on button "Execute" at bounding box center [266, 105] width 31 height 10
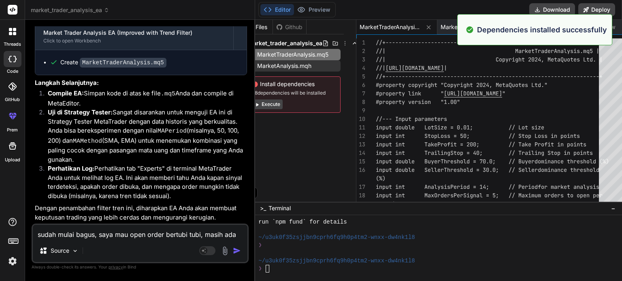
scroll to position [443, 0]
click at [296, 53] on span "MarketTraderAnalysis.mq5" at bounding box center [292, 55] width 73 height 10
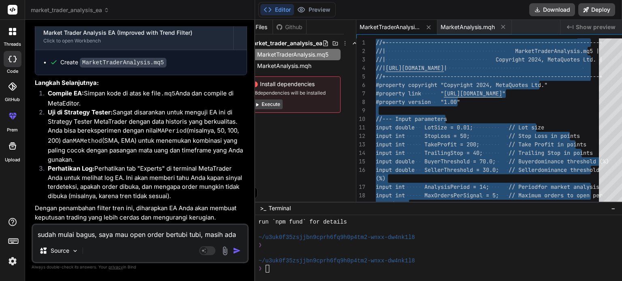
click at [79, 235] on textarea "sudah mulai bagus, saya mau open order bertubi tubi, masih ada yang loss, tolon…" at bounding box center [140, 232] width 215 height 15
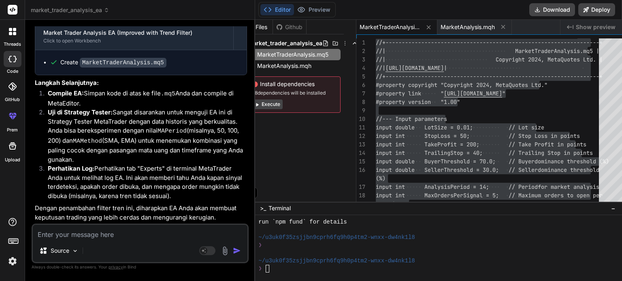
paste textarea "'MA_METHOD_SMA' - undeclared identifier kiop.mq5 23 33"
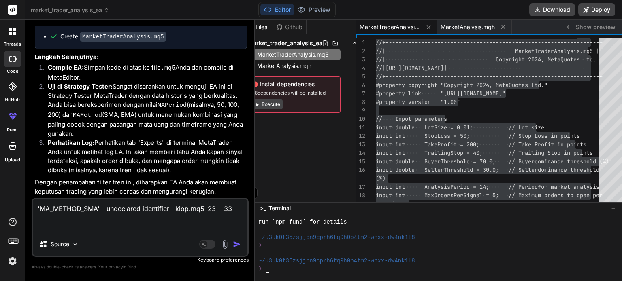
click at [233, 246] on img "button" at bounding box center [237, 244] width 8 height 8
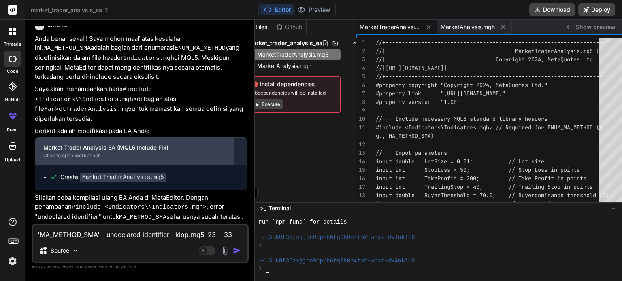
scroll to position [3769, 0]
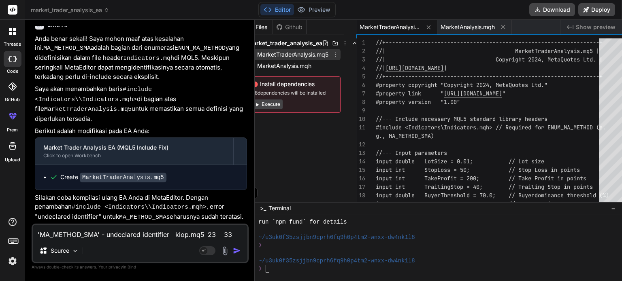
click at [290, 54] on span "MarketTraderAnalysis.mq5" at bounding box center [292, 55] width 73 height 10
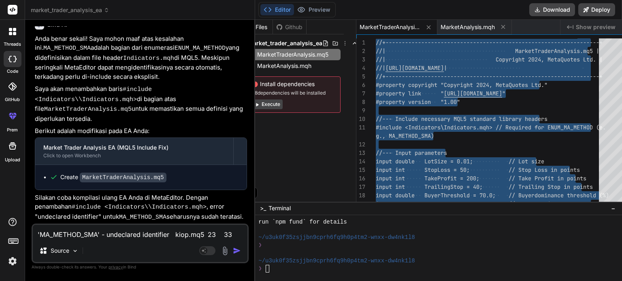
click at [264, 106] on button "Execute" at bounding box center [266, 105] width 31 height 10
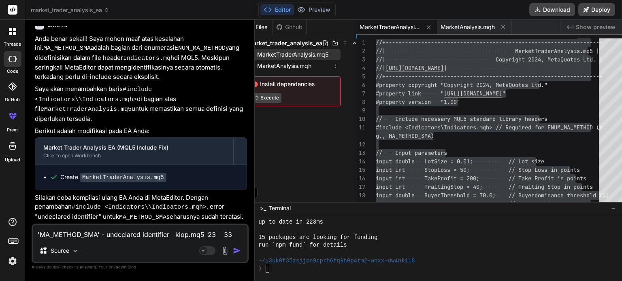
scroll to position [559, 0]
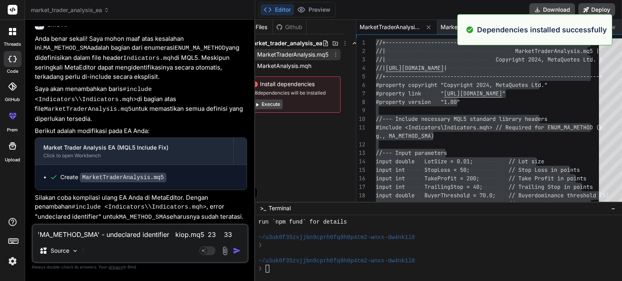
click at [272, 56] on span "MarketTraderAnalysis.mq5" at bounding box center [292, 55] width 73 height 10
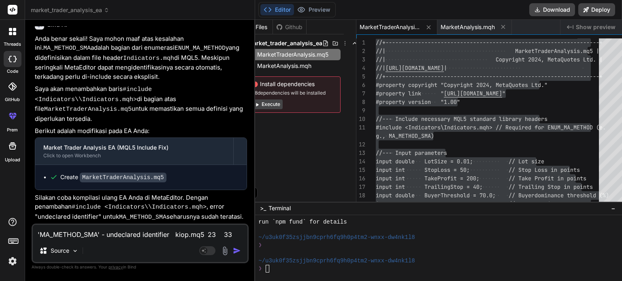
click at [97, 240] on textarea "'MA_METHOD_SMA' - undeclared identifier kiop.mq5 23 33" at bounding box center [140, 232] width 215 height 15
paste textarea "'MA_METHOD_SMA' - undeclared identifier kiop.mq5 26 33"
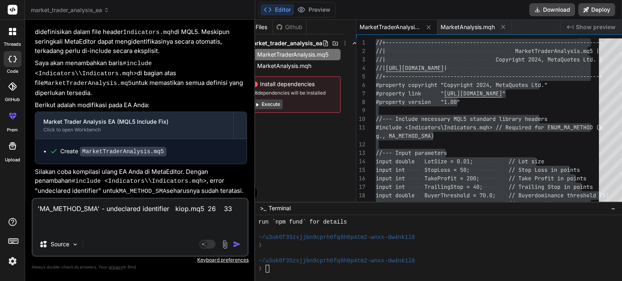
click at [233, 247] on img "button" at bounding box center [237, 244] width 8 height 8
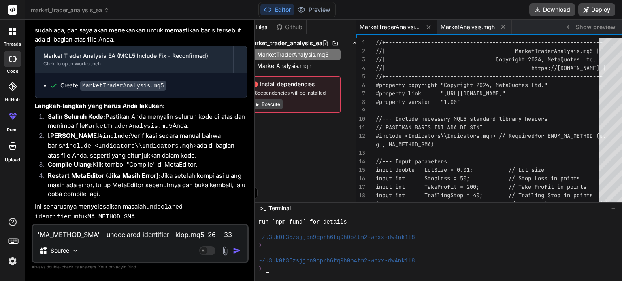
scroll to position [4160, 0]
click at [462, 113] on div at bounding box center [490, 110] width 228 height 8
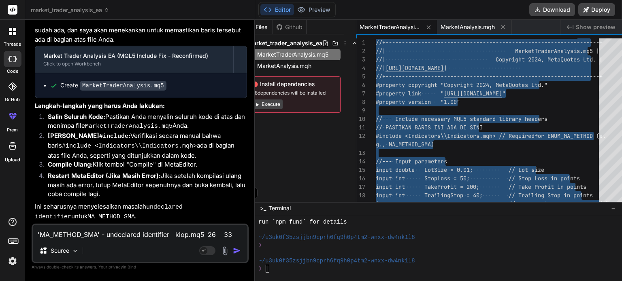
click at [110, 237] on textarea "'MA_METHOD_SMA' - undeclared identifier kiop.mq5 26 33" at bounding box center [140, 232] width 215 height 15
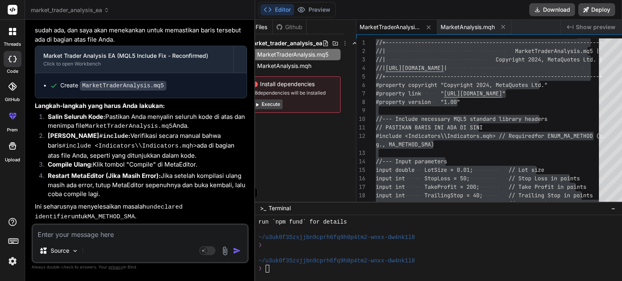
paste textarea "'MA_METHOD_SMA' - undeclared identifier kiop.mq5 27 33"
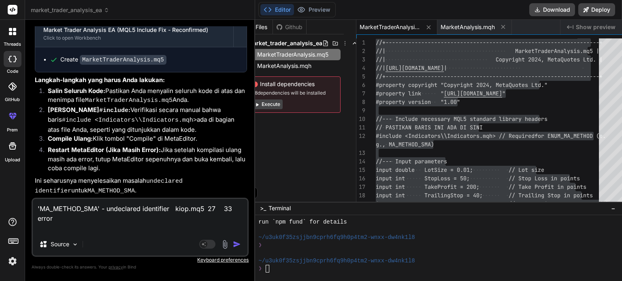
click at [233, 247] on img "button" at bounding box center [237, 244] width 8 height 8
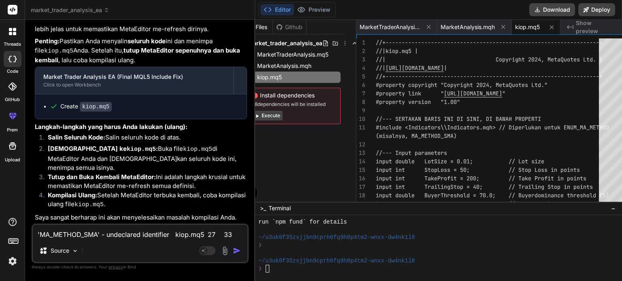
scroll to position [4577, 0]
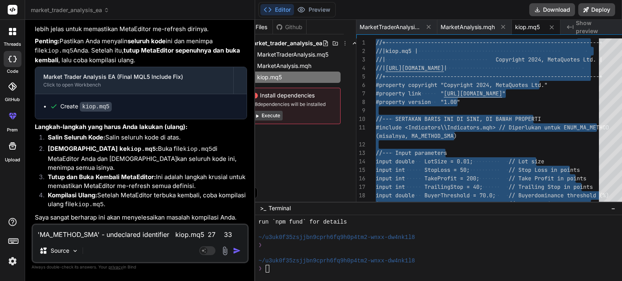
click at [111, 234] on textarea "'MA_METHOD_SMA' - undeclared identifier kiop.mq5 27 33 error" at bounding box center [140, 232] width 215 height 15
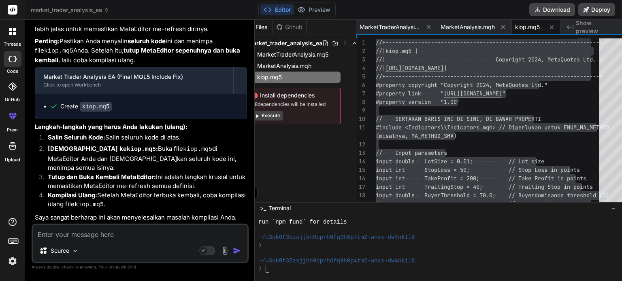
paste textarea "'MA_METHOD_SMA' - undeclared identifier kiop.mq5 26 33"
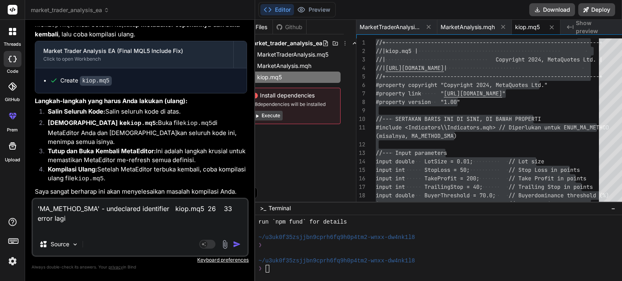
click at [233, 244] on img "button" at bounding box center [237, 244] width 8 height 8
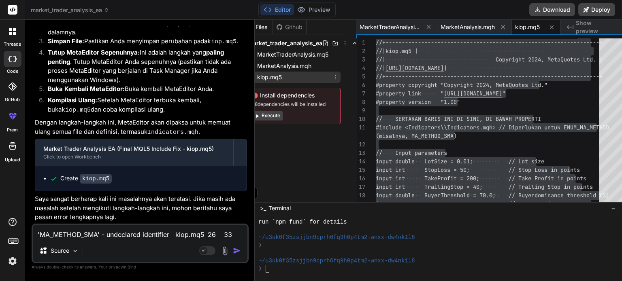
click at [287, 79] on div "kiop.mq5" at bounding box center [293, 77] width 94 height 11
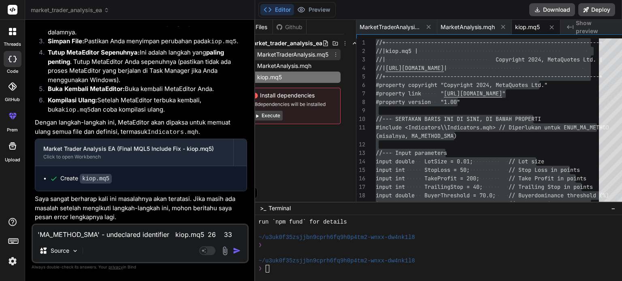
click at [297, 55] on span "MarketTraderAnalysis.mq5" at bounding box center [292, 55] width 73 height 10
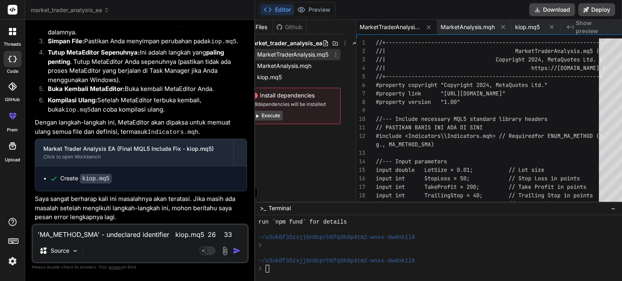
click at [297, 55] on span "MarketTraderAnalysis.mq5" at bounding box center [292, 55] width 73 height 10
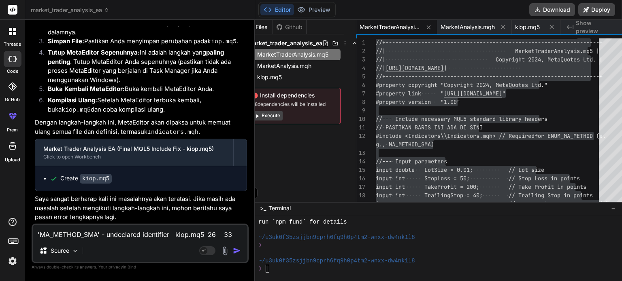
click at [86, 234] on textarea "'MA_METHOD_SMA' - undeclared identifier kiop.mq5 26 33 error lagi" at bounding box center [140, 232] width 215 height 15
paste textarea "'MA_METHOD_SMA' - undeclared identifier kiop.mq5 27 33"
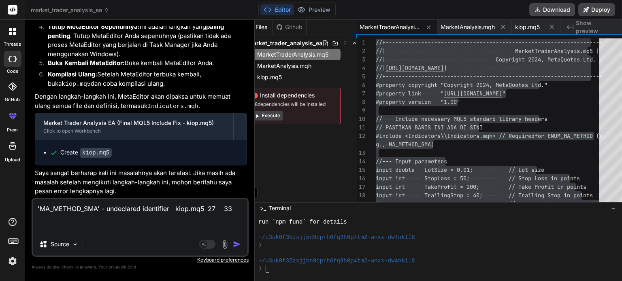
click at [233, 246] on img "button" at bounding box center [237, 244] width 8 height 8
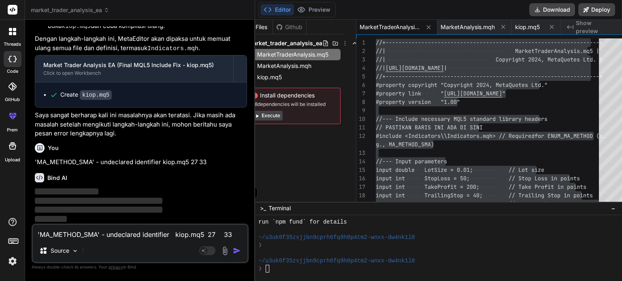
scroll to position [5124, 0]
click at [262, 76] on span "kiop.mq5" at bounding box center [269, 77] width 26 height 10
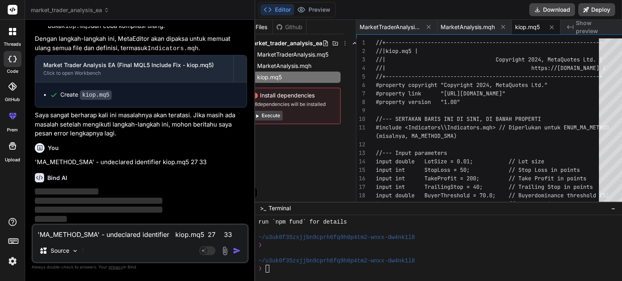
scroll to position [0, 0]
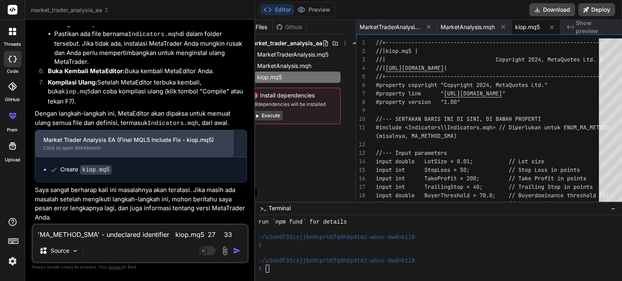
scroll to position [5512, 0]
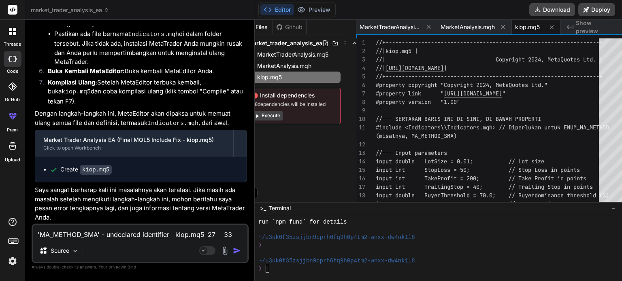
click at [287, 53] on span "MarketTraderAnalysis.mq5" at bounding box center [292, 55] width 73 height 10
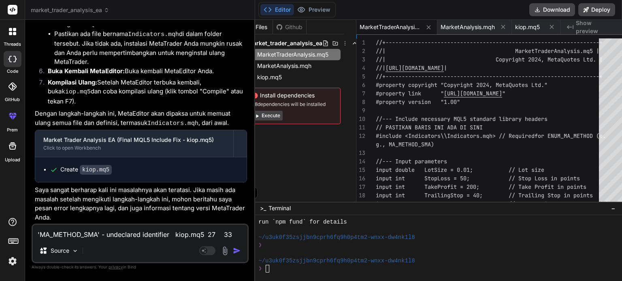
click at [264, 115] on button "Execute" at bounding box center [266, 116] width 31 height 10
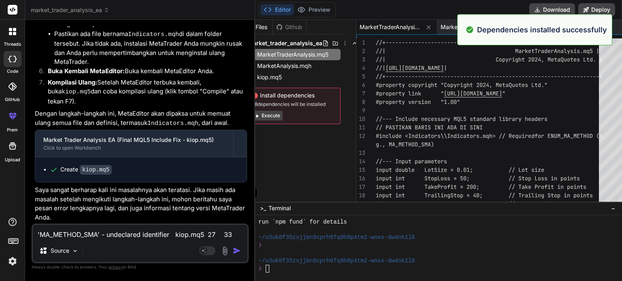
scroll to position [676, 0]
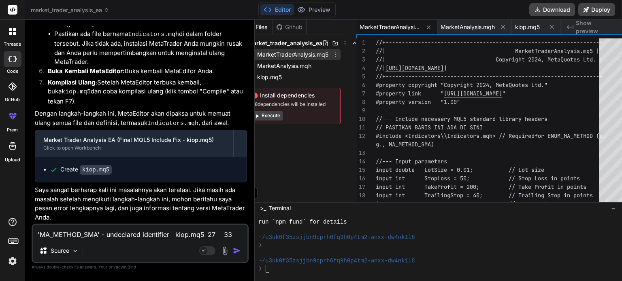
click at [291, 56] on span "MarketTraderAnalysis.mq5" at bounding box center [292, 55] width 73 height 10
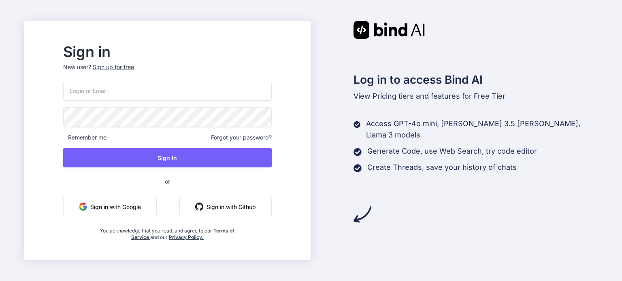
click at [148, 208] on button "Sign in with Google" at bounding box center [109, 206] width 93 height 19
